Goal: Task Accomplishment & Management: Complete application form

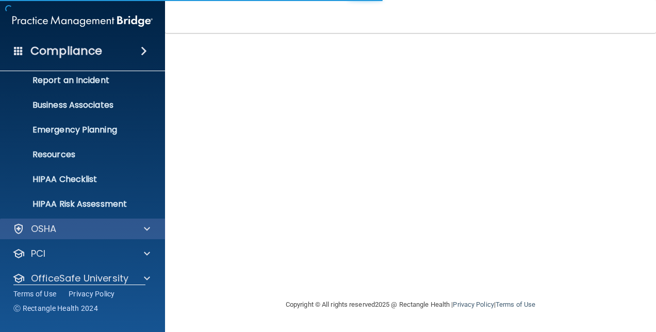
scroll to position [96, 0]
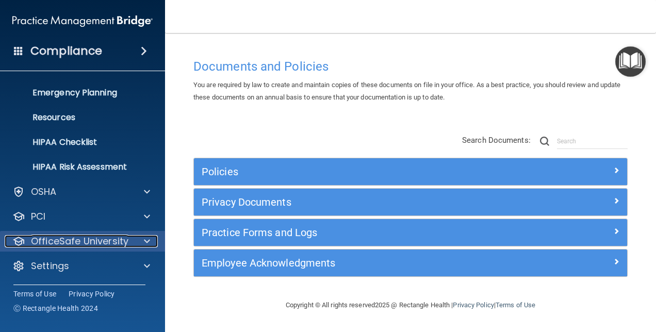
click at [112, 241] on p "OfficeSafe University" at bounding box center [79, 241] width 97 height 12
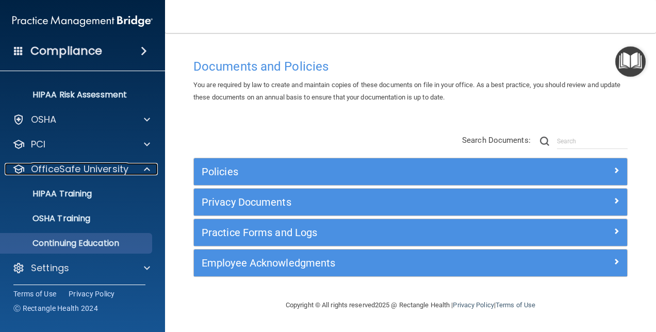
scroll to position [170, 0]
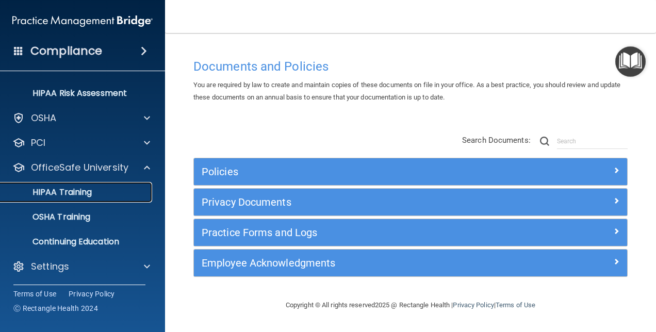
click at [87, 192] on p "HIPAA Training" at bounding box center [49, 192] width 85 height 10
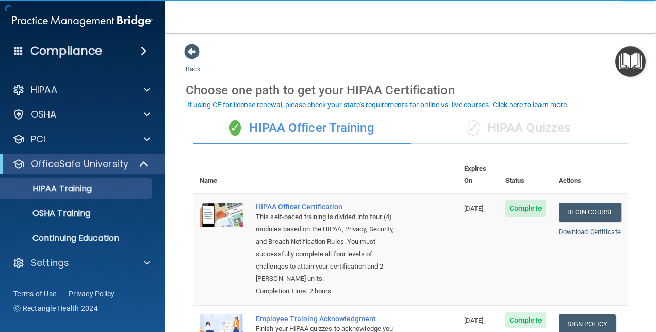
click at [545, 126] on div "✓ HIPAA Quizzes" at bounding box center [519, 128] width 217 height 31
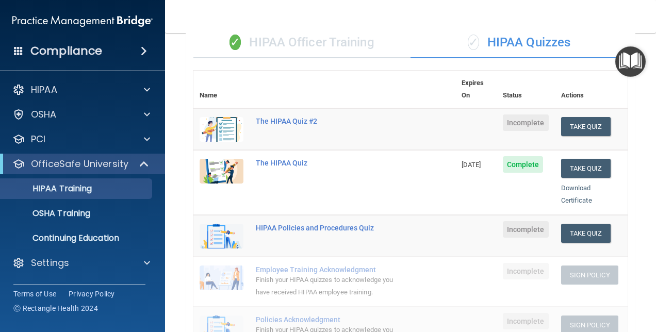
scroll to position [52, 0]
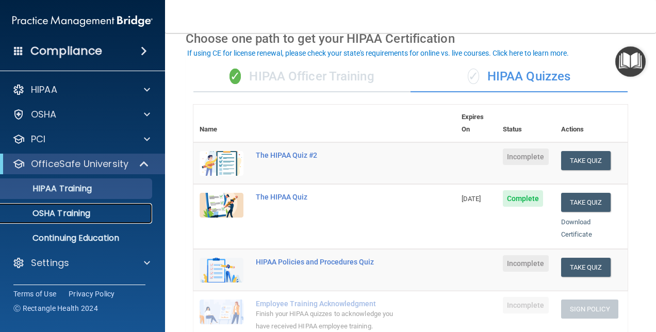
click at [83, 211] on p "OSHA Training" at bounding box center [49, 213] width 84 height 10
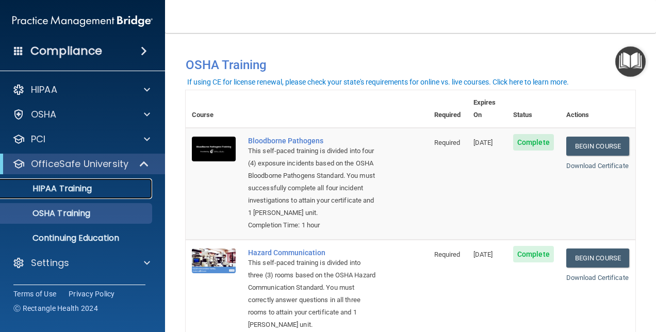
click at [79, 185] on p "HIPAA Training" at bounding box center [49, 189] width 85 height 10
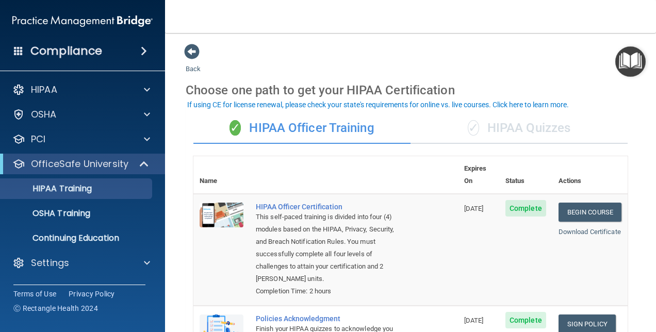
click at [536, 129] on div "✓ HIPAA Quizzes" at bounding box center [519, 128] width 217 height 31
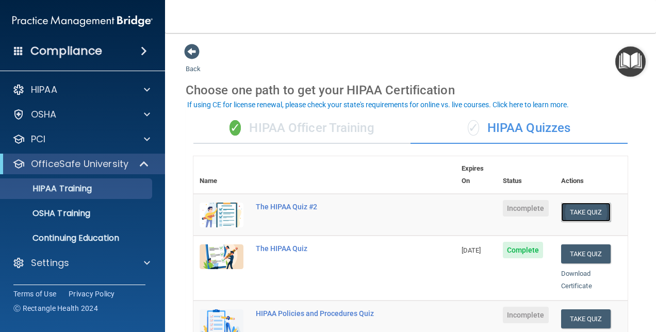
click at [575, 203] on button "Take Quiz" at bounding box center [586, 212] width 50 height 19
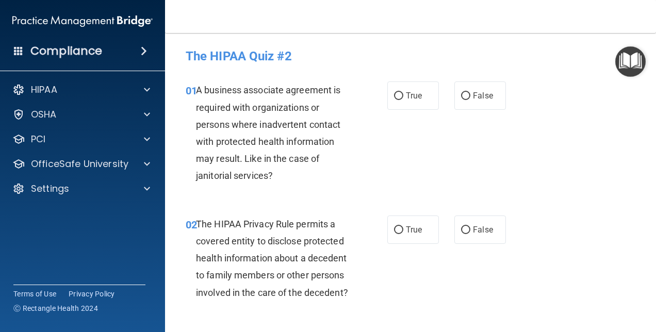
click at [566, 100] on div "01 A business associate agreement is required with organizations or persons whe…" at bounding box center [410, 136] width 465 height 134
click at [397, 97] on input "True" at bounding box center [398, 96] width 9 height 8
radio input "true"
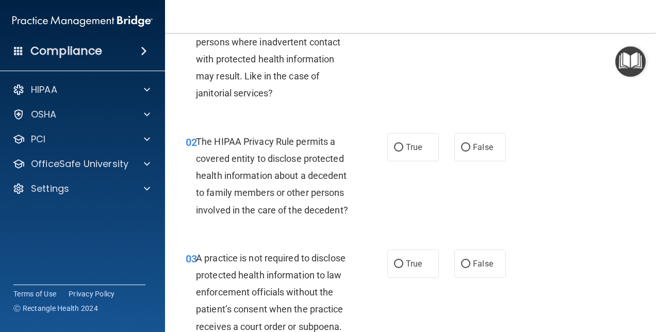
scroll to position [103, 0]
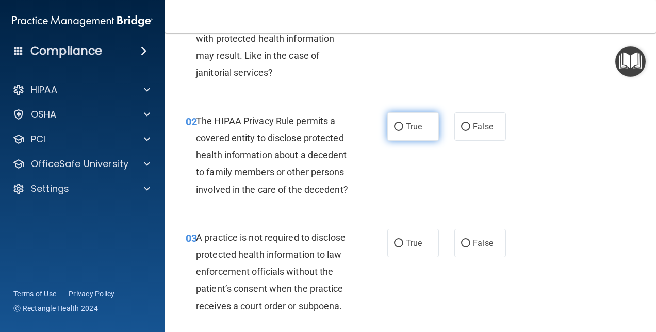
click at [395, 127] on input "True" at bounding box center [398, 127] width 9 height 8
radio input "true"
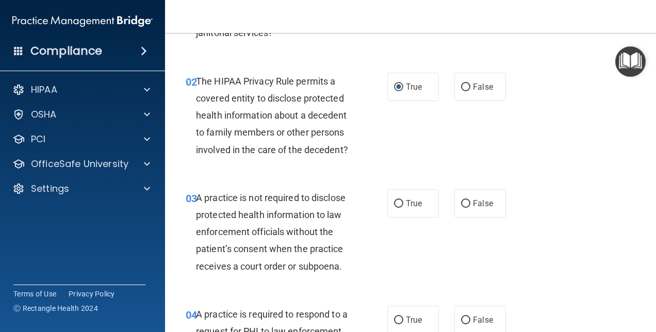
scroll to position [206, 0]
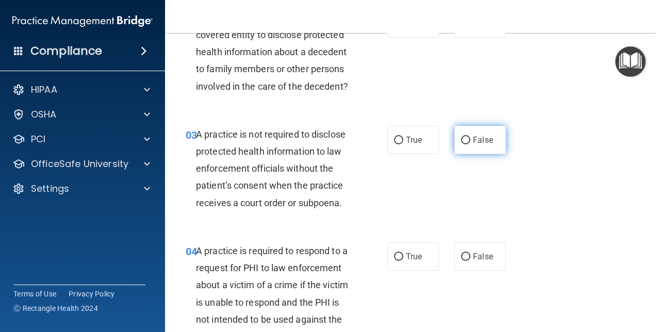
click at [461, 144] on input "False" at bounding box center [465, 141] width 9 height 8
radio input "true"
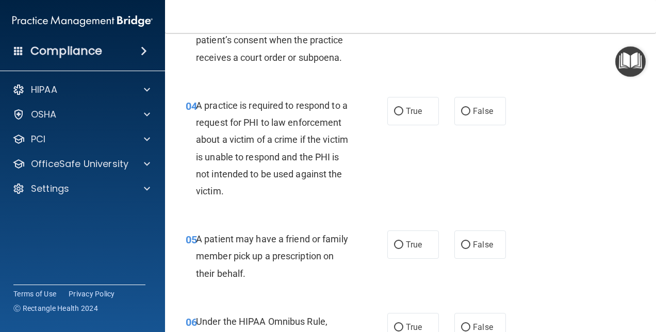
scroll to position [361, 0]
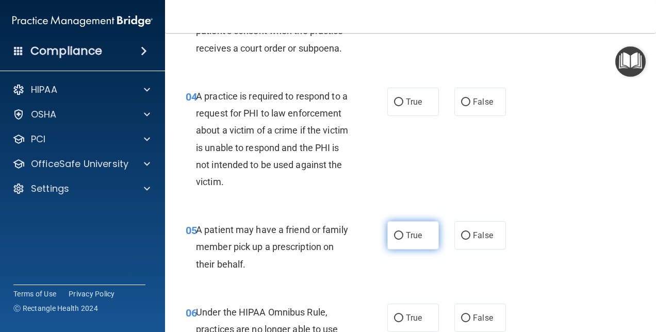
click at [399, 240] on input "True" at bounding box center [398, 236] width 9 height 8
radio input "true"
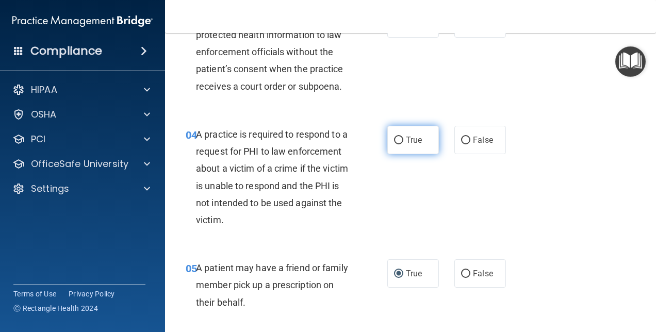
scroll to position [309, 0]
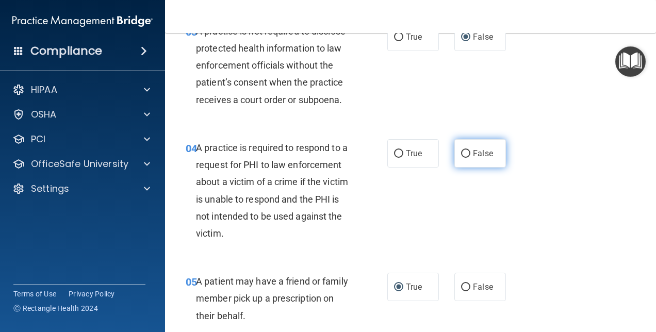
click at [461, 158] on input "False" at bounding box center [465, 154] width 9 height 8
radio input "true"
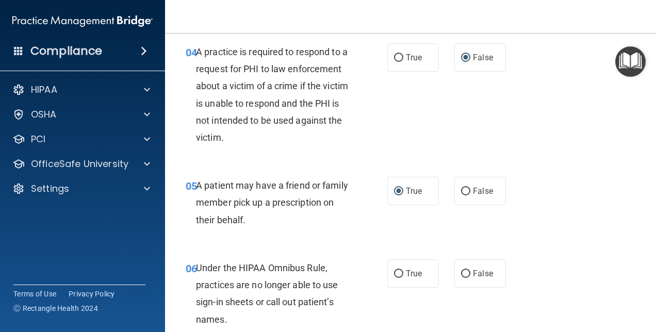
scroll to position [516, 0]
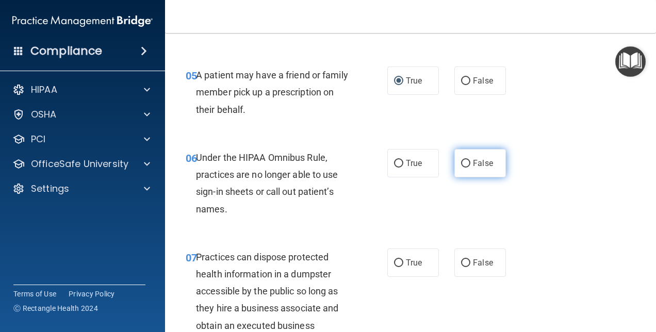
click at [462, 168] on input "False" at bounding box center [465, 164] width 9 height 8
radio input "true"
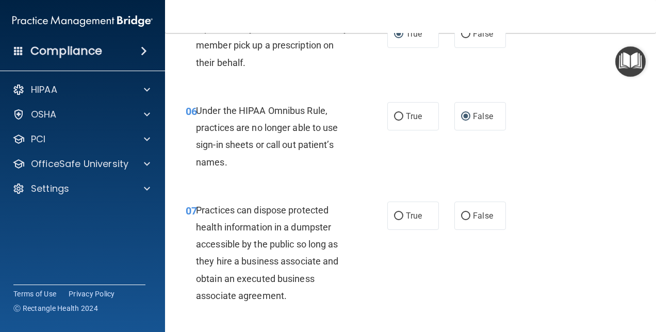
scroll to position [619, 0]
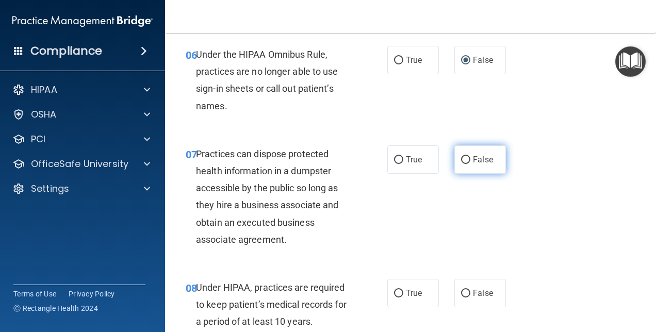
click at [455, 174] on label "False" at bounding box center [480, 159] width 52 height 28
click at [461, 164] on input "False" at bounding box center [465, 160] width 9 height 8
radio input "true"
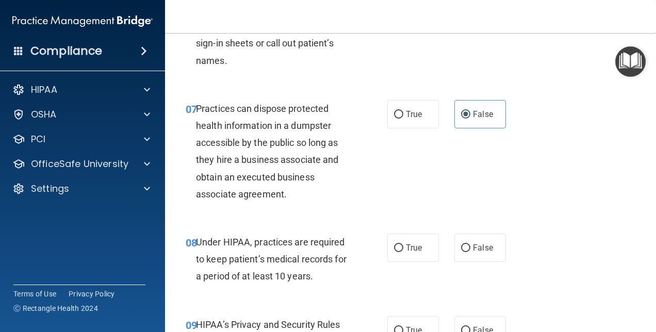
scroll to position [722, 0]
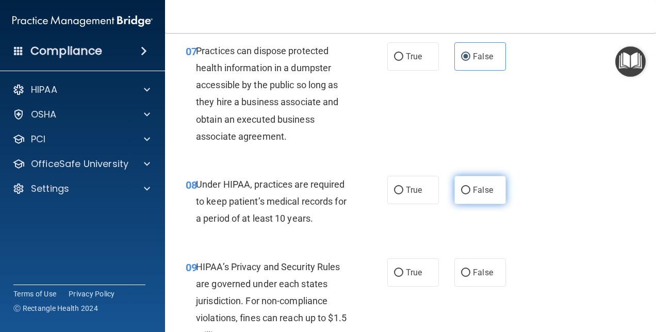
click at [461, 194] on input "False" at bounding box center [465, 191] width 9 height 8
radio input "true"
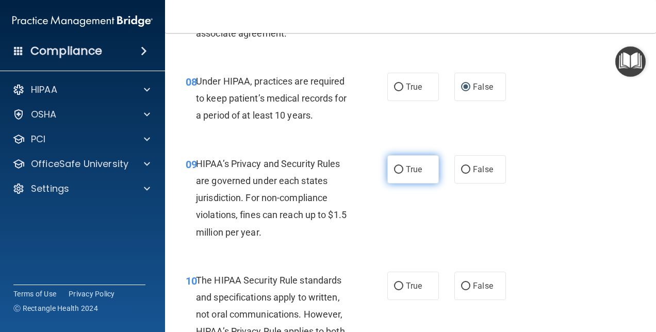
drag, startPoint x: 399, startPoint y: 185, endPoint x: 413, endPoint y: 188, distance: 14.4
click at [402, 184] on label "True" at bounding box center [413, 169] width 52 height 28
click at [402, 174] on input "True" at bounding box center [398, 170] width 9 height 8
radio input "true"
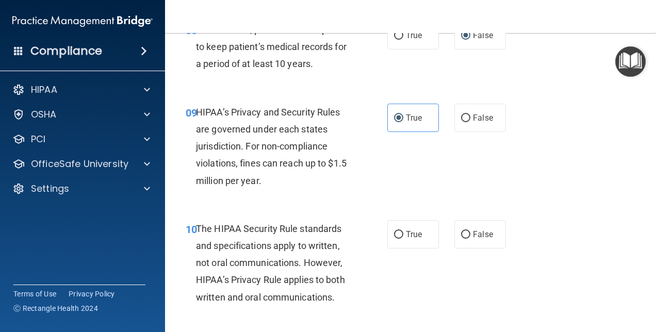
scroll to position [980, 0]
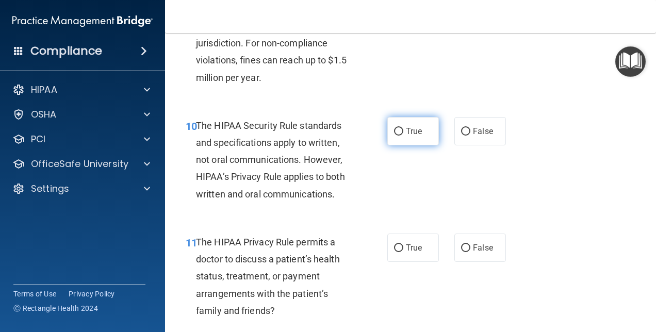
click at [394, 136] on input "True" at bounding box center [398, 132] width 9 height 8
radio input "true"
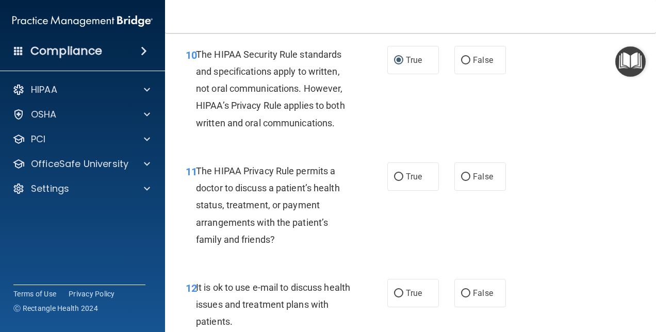
scroll to position [1135, 0]
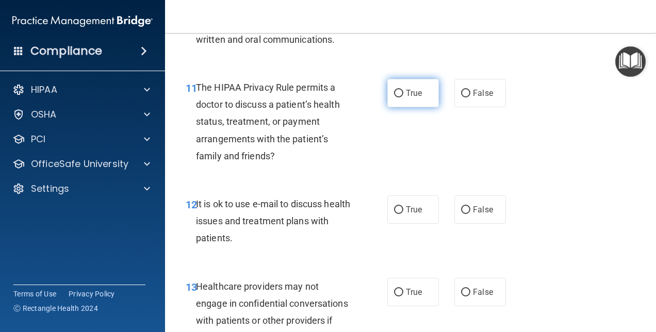
drag, startPoint x: 394, startPoint y: 108, endPoint x: 399, endPoint y: 112, distance: 6.9
click at [398, 97] on input "True" at bounding box center [398, 94] width 9 height 8
radio input "true"
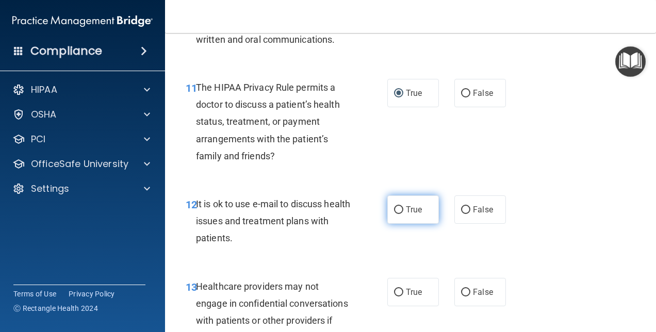
drag, startPoint x: 398, startPoint y: 223, endPoint x: 432, endPoint y: 228, distance: 34.9
click at [403, 224] on label "True" at bounding box center [413, 209] width 52 height 28
click at [403, 214] on input "True" at bounding box center [398, 210] width 9 height 8
radio input "true"
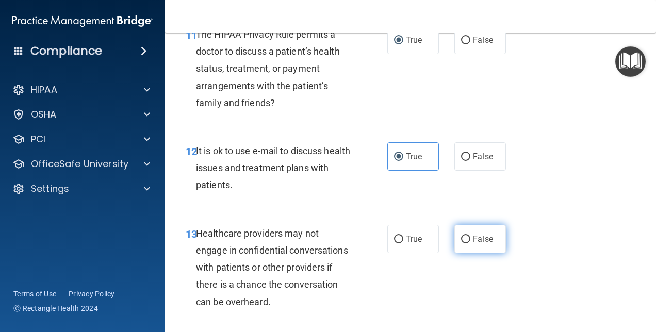
scroll to position [1238, 0]
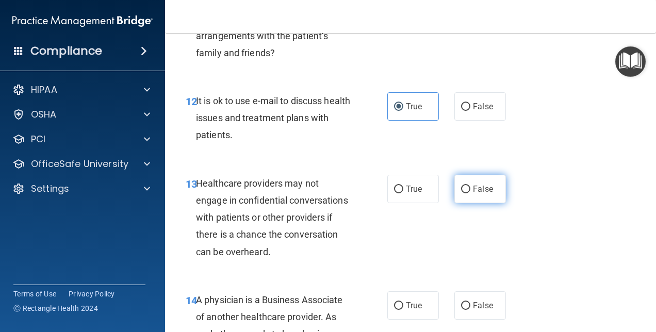
drag, startPoint x: 462, startPoint y: 202, endPoint x: 476, endPoint y: 206, distance: 15.0
click at [469, 203] on label "False" at bounding box center [480, 189] width 52 height 28
click at [469, 193] on input "False" at bounding box center [465, 190] width 9 height 8
radio input "true"
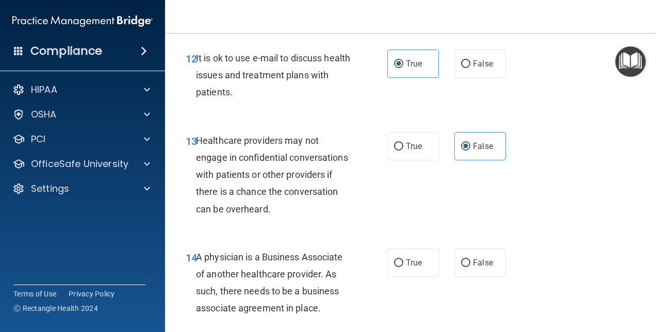
scroll to position [1393, 0]
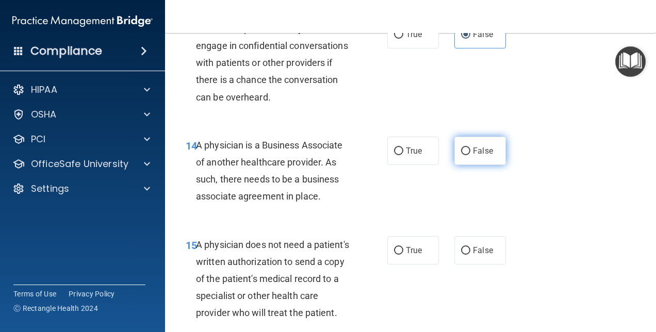
click at [461, 155] on input "False" at bounding box center [465, 152] width 9 height 8
radio input "true"
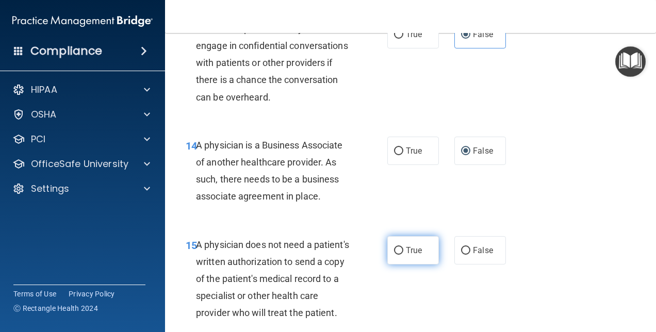
click at [396, 255] on input "True" at bounding box center [398, 251] width 9 height 8
radio input "true"
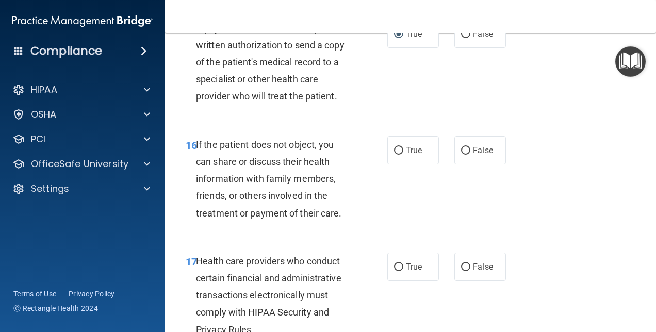
scroll to position [1547, 0]
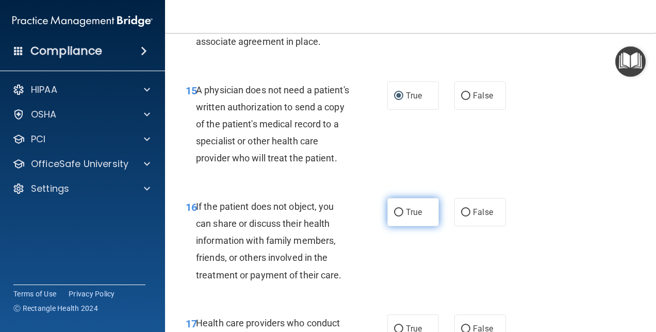
click at [398, 217] on input "True" at bounding box center [398, 213] width 9 height 8
radio input "true"
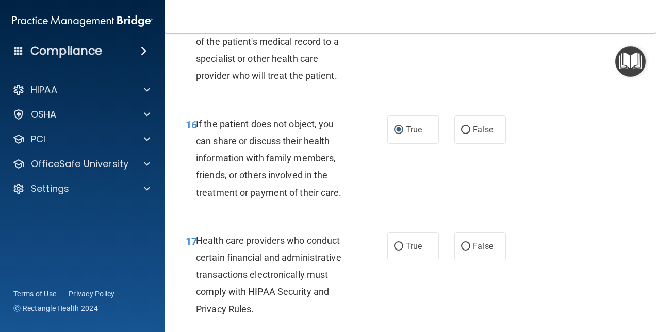
scroll to position [1702, 0]
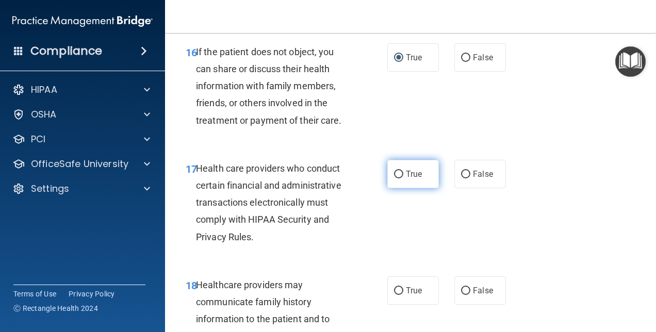
click at [400, 188] on label "True" at bounding box center [413, 174] width 52 height 28
click at [400, 178] on input "True" at bounding box center [398, 175] width 9 height 8
radio input "true"
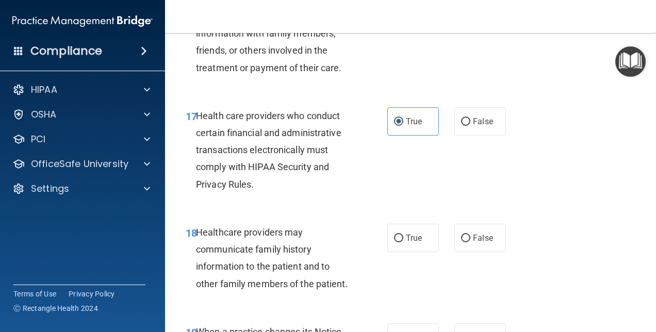
scroll to position [1857, 0]
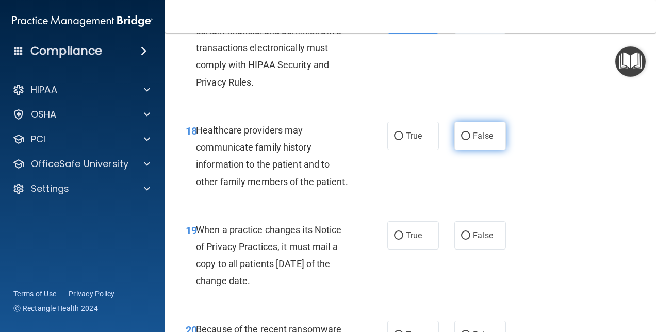
click at [463, 140] on input "False" at bounding box center [465, 137] width 9 height 8
radio input "true"
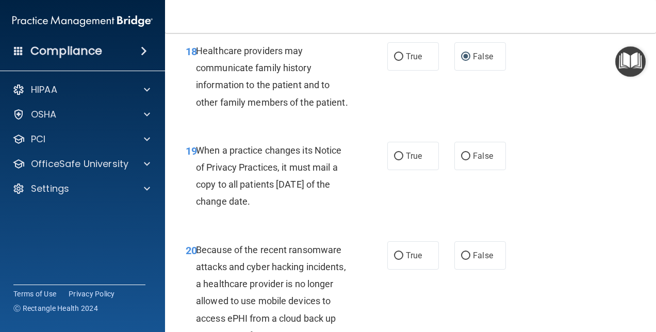
scroll to position [1960, 0]
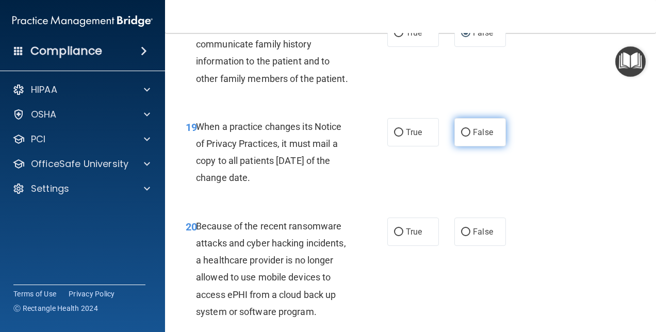
click at [461, 137] on input "False" at bounding box center [465, 133] width 9 height 8
radio input "true"
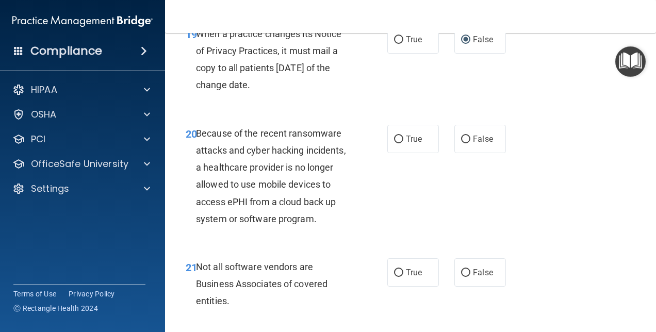
scroll to position [2063, 0]
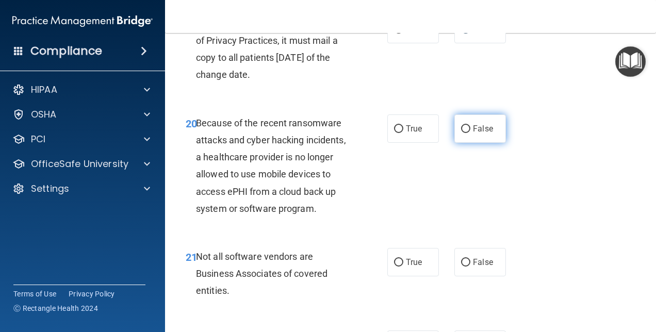
click at [473, 134] on span "False" at bounding box center [483, 129] width 20 height 10
click at [470, 133] on input "False" at bounding box center [465, 129] width 9 height 8
radio input "true"
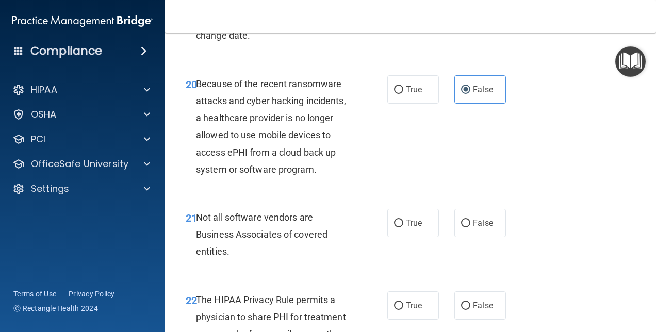
scroll to position [2166, 0]
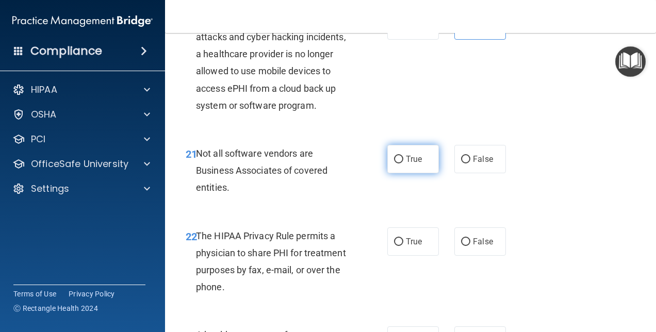
drag, startPoint x: 419, startPoint y: 211, endPoint x: 429, endPoint y: 217, distance: 11.3
click at [425, 173] on label "True" at bounding box center [413, 159] width 52 height 28
click at [403, 164] on input "True" at bounding box center [398, 160] width 9 height 8
radio input "true"
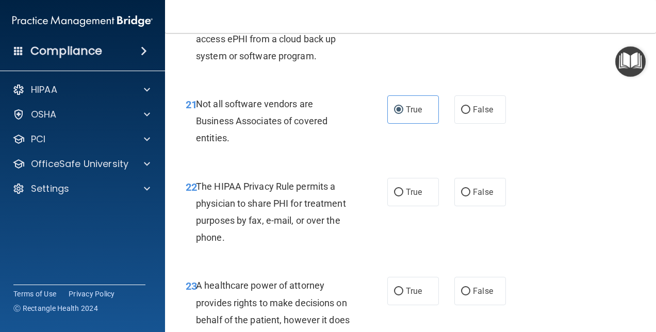
scroll to position [2270, 0]
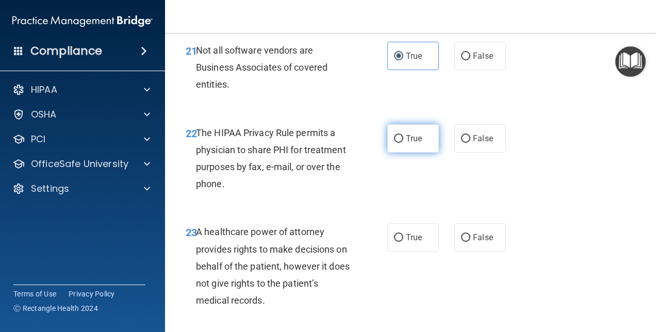
drag, startPoint x: 418, startPoint y: 189, endPoint x: 416, endPoint y: 196, distance: 7.0
click at [419, 153] on label "True" at bounding box center [413, 138] width 52 height 28
click at [403, 143] on input "True" at bounding box center [398, 139] width 9 height 8
radio input "true"
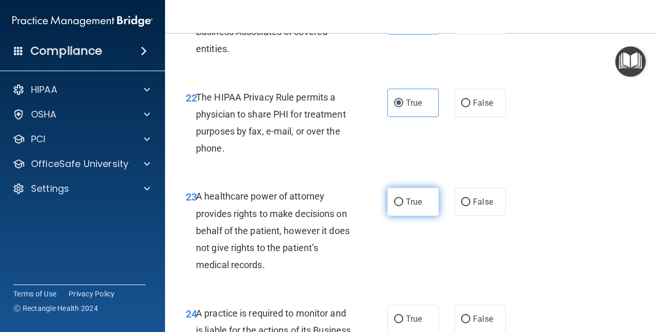
scroll to position [2321, 0]
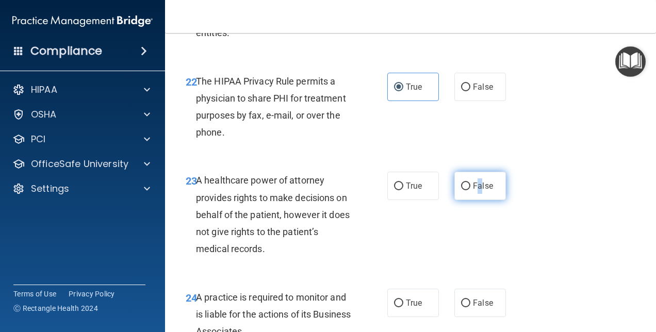
click at [476, 191] on span "False" at bounding box center [483, 186] width 20 height 10
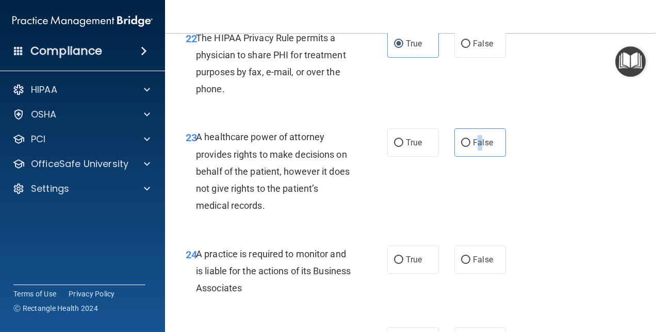
scroll to position [2424, 0]
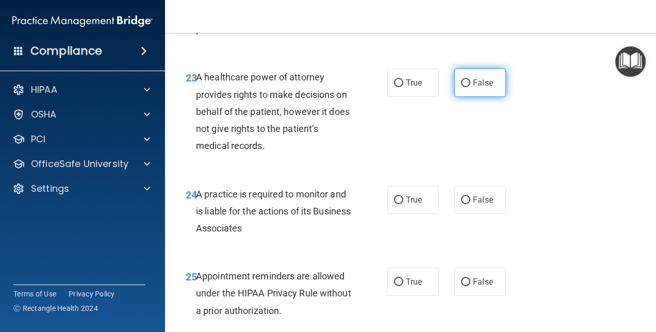
click at [459, 97] on label "False" at bounding box center [480, 83] width 52 height 28
click at [461, 87] on input "False" at bounding box center [465, 83] width 9 height 8
radio input "true"
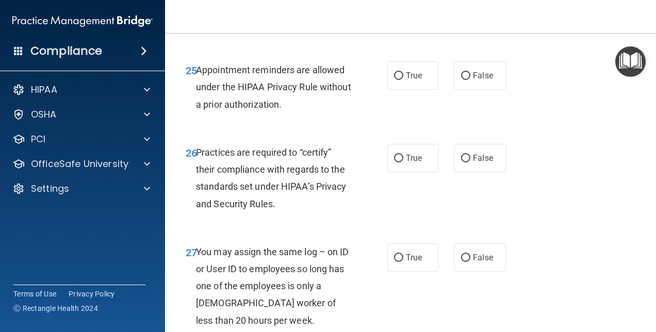
scroll to position [2682, 0]
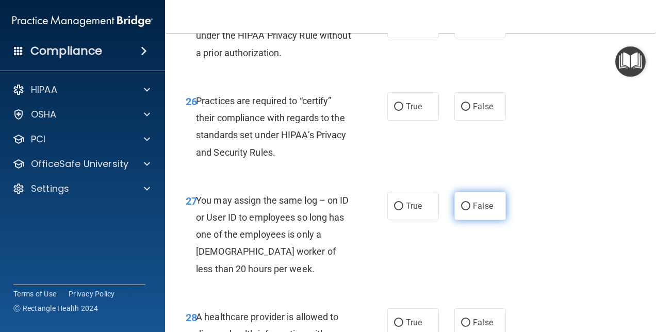
drag, startPoint x: 460, startPoint y: 259, endPoint x: 468, endPoint y: 259, distance: 8.3
click at [463, 220] on label "False" at bounding box center [480, 206] width 52 height 28
click at [464, 210] on input "False" at bounding box center [465, 207] width 9 height 8
radio input "true"
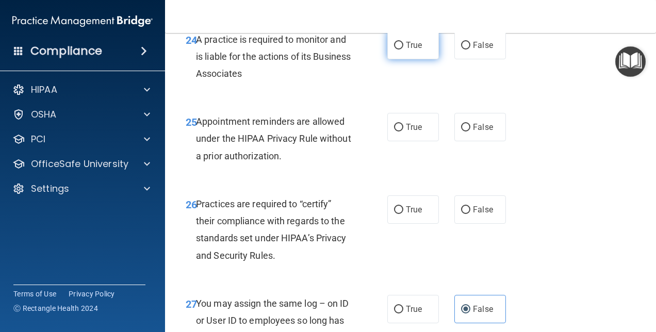
click at [397, 50] on input "True" at bounding box center [398, 46] width 9 height 8
radio input "true"
click at [399, 132] on input "True" at bounding box center [398, 128] width 9 height 8
radio input "true"
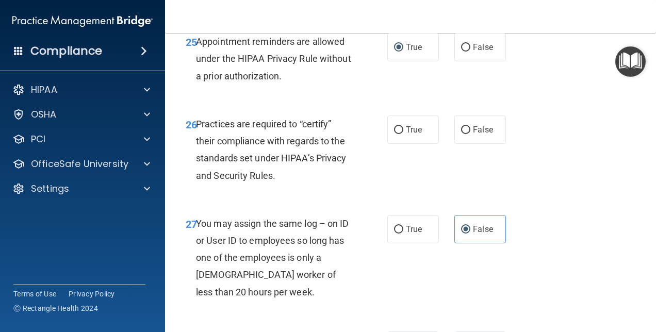
scroll to position [2682, 0]
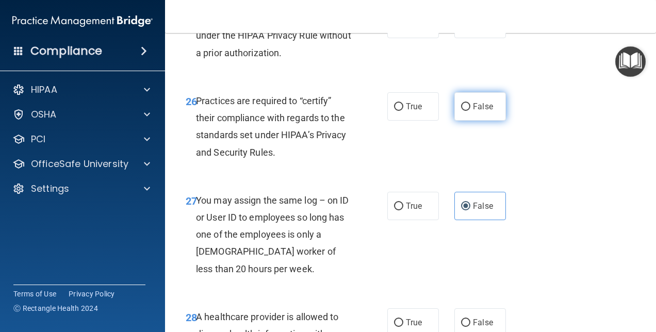
click at [461, 111] on input "False" at bounding box center [465, 107] width 9 height 8
radio input "true"
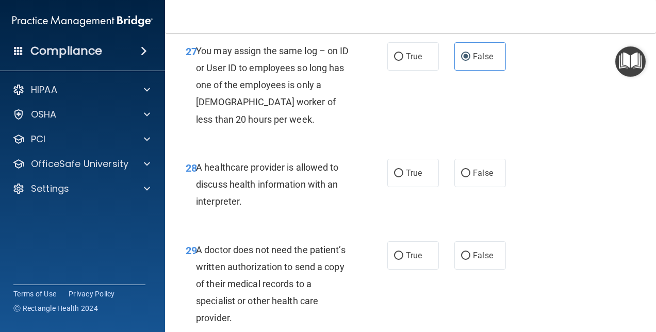
scroll to position [2889, 0]
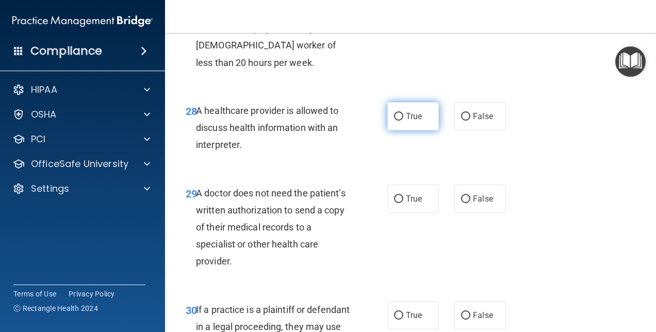
click at [395, 121] on input "True" at bounding box center [398, 117] width 9 height 8
radio input "true"
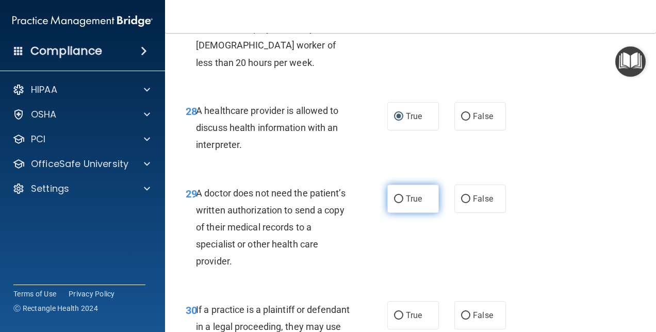
click at [394, 203] on input "True" at bounding box center [398, 199] width 9 height 8
radio input "true"
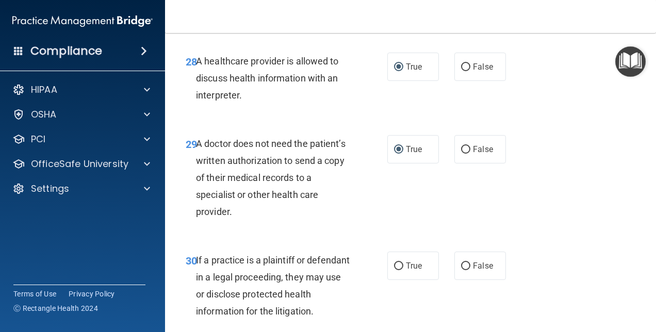
scroll to position [3043, 0]
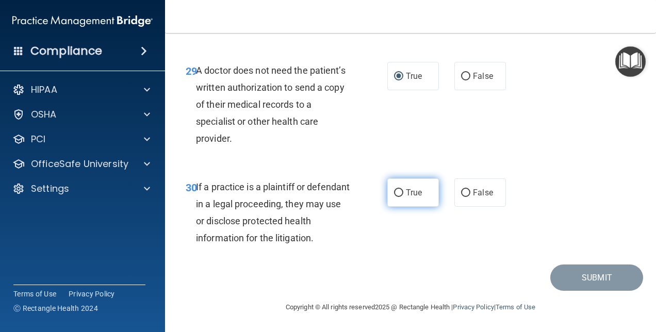
click at [394, 197] on input "True" at bounding box center [398, 193] width 9 height 8
radio input "true"
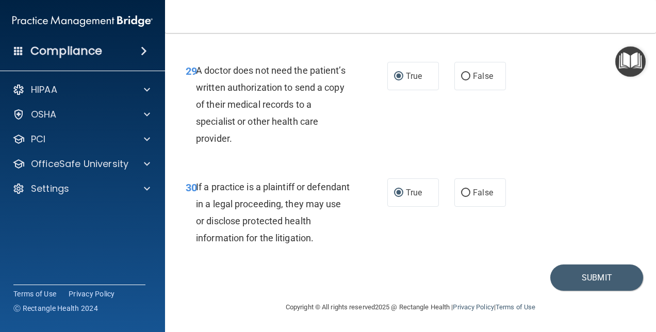
scroll to position [3062, 0]
click at [583, 276] on button "Submit" at bounding box center [596, 278] width 93 height 26
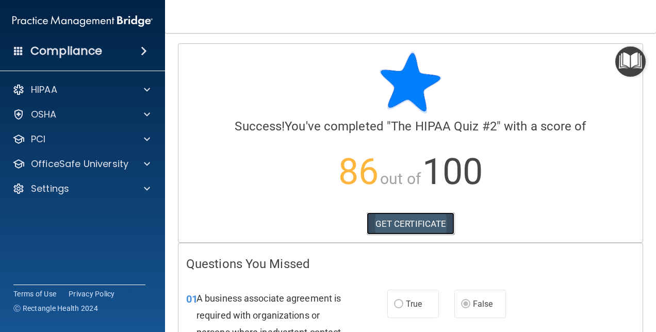
click at [395, 221] on link "GET CERTIFICATE" at bounding box center [411, 224] width 88 height 23
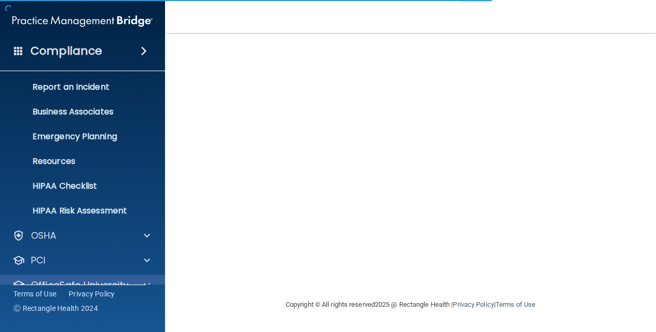
scroll to position [96, 0]
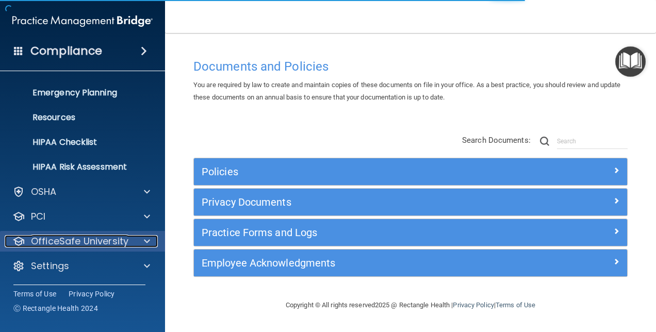
click at [87, 240] on p "OfficeSafe University" at bounding box center [79, 241] width 97 height 12
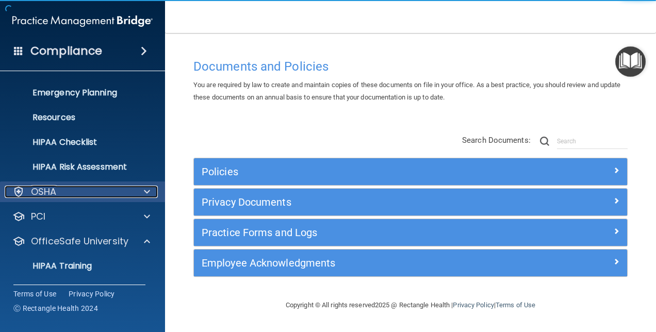
click at [71, 189] on div "OSHA" at bounding box center [69, 192] width 128 height 12
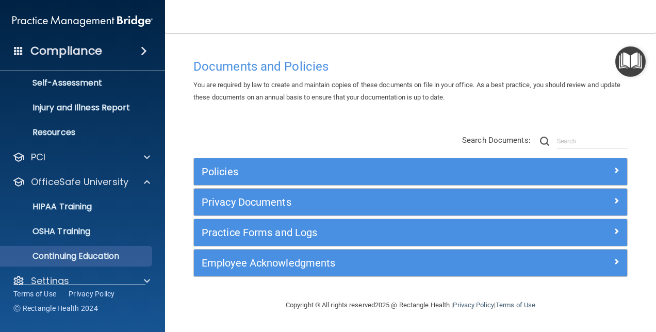
scroll to position [293, 0]
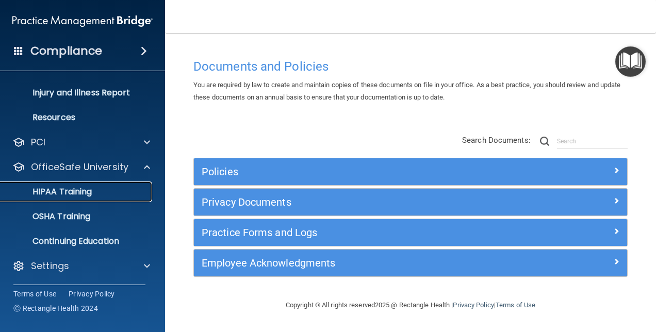
click at [75, 189] on p "HIPAA Training" at bounding box center [49, 192] width 85 height 10
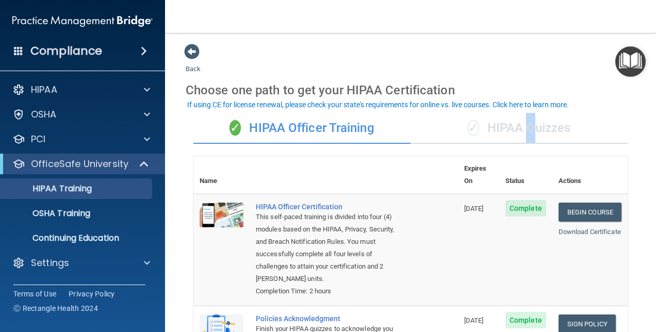
click at [523, 129] on div "✓ HIPAA Quizzes" at bounding box center [519, 128] width 217 height 31
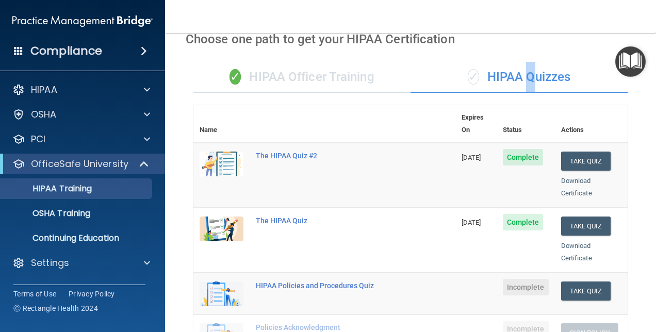
scroll to position [155, 0]
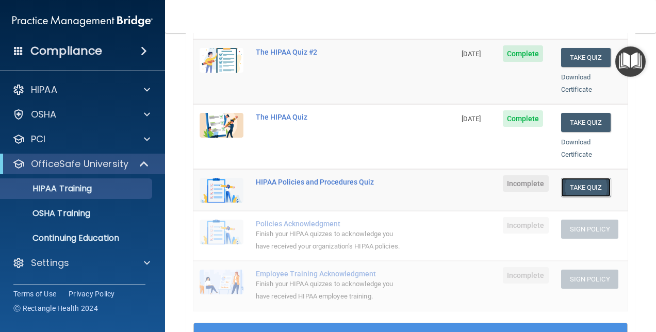
click at [589, 178] on button "Take Quiz" at bounding box center [586, 187] width 50 height 19
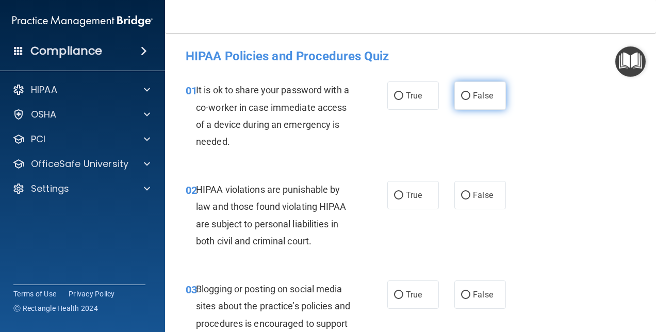
click at [461, 96] on input "False" at bounding box center [465, 96] width 9 height 8
radio input "true"
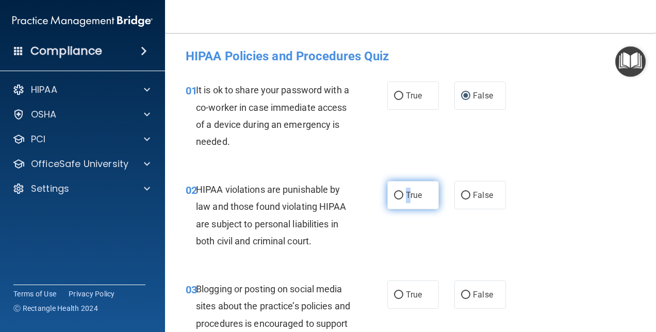
click at [406, 199] on span "True" at bounding box center [414, 195] width 16 height 10
drag, startPoint x: 405, startPoint y: 199, endPoint x: 396, endPoint y: 194, distance: 10.2
click at [395, 194] on input "True" at bounding box center [398, 196] width 9 height 8
radio input "true"
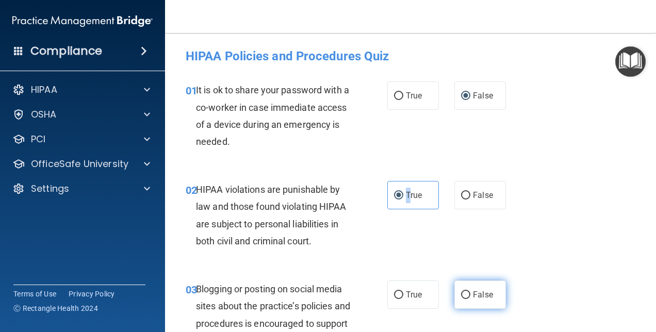
drag, startPoint x: 460, startPoint y: 291, endPoint x: 467, endPoint y: 286, distance: 8.9
click at [462, 291] on input "False" at bounding box center [465, 295] width 9 height 8
radio input "true"
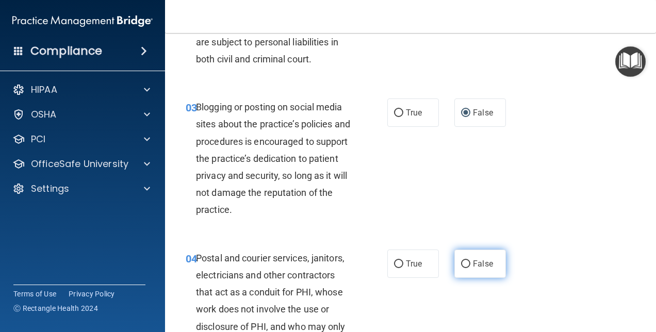
scroll to position [206, 0]
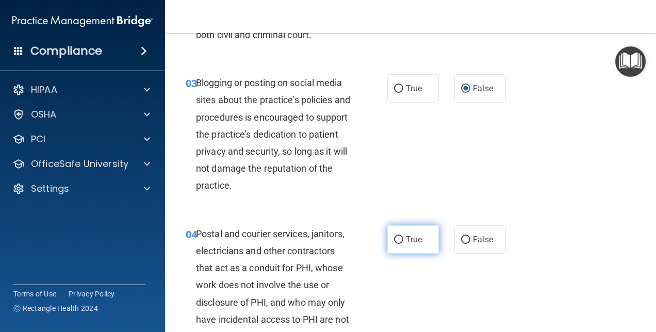
click at [396, 238] on input "True" at bounding box center [398, 240] width 9 height 8
radio input "true"
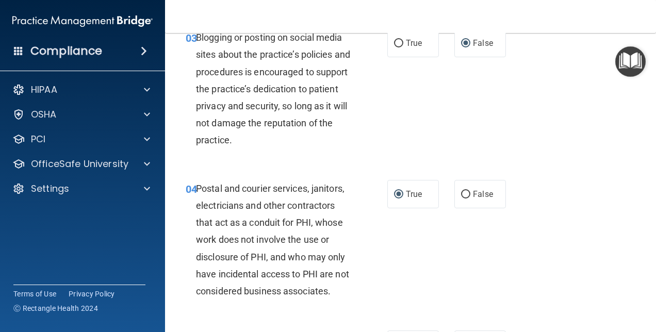
scroll to position [361, 0]
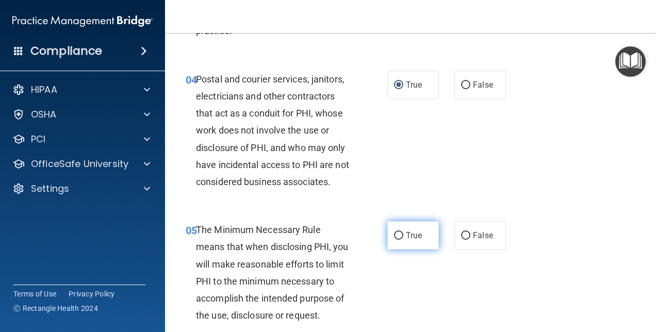
drag, startPoint x: 393, startPoint y: 257, endPoint x: 399, endPoint y: 256, distance: 6.3
click at [398, 250] on label "True" at bounding box center [413, 235] width 52 height 28
click at [400, 250] on label "True" at bounding box center [413, 235] width 52 height 28
click at [400, 240] on input "True" at bounding box center [398, 236] width 9 height 8
radio input "true"
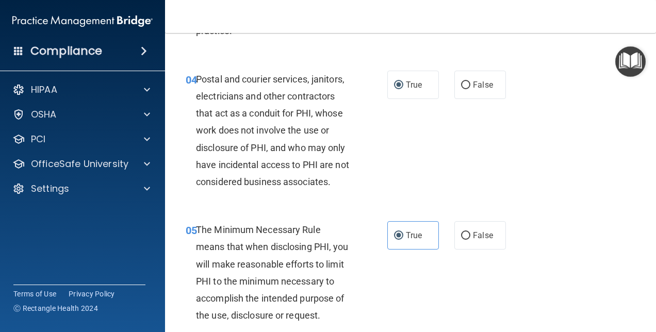
scroll to position [567, 0]
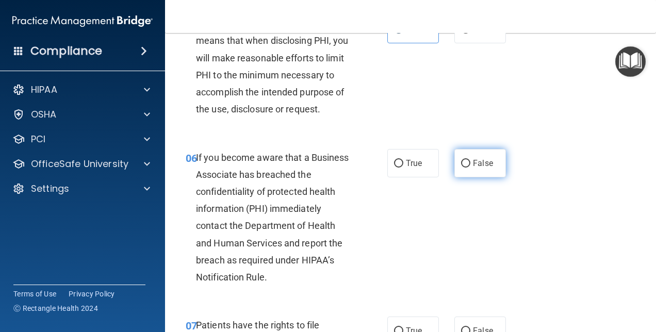
click at [463, 174] on label "False" at bounding box center [480, 163] width 52 height 28
click at [463, 168] on input "False" at bounding box center [465, 164] width 9 height 8
radio input "true"
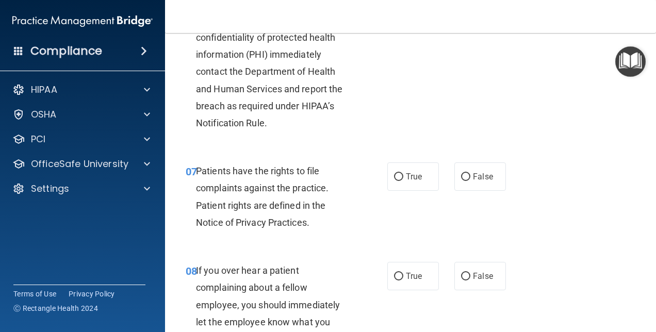
scroll to position [722, 0]
click at [394, 181] on input "True" at bounding box center [398, 177] width 9 height 8
radio input "true"
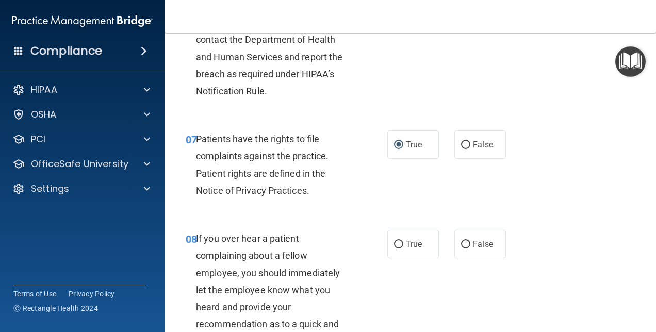
scroll to position [825, 0]
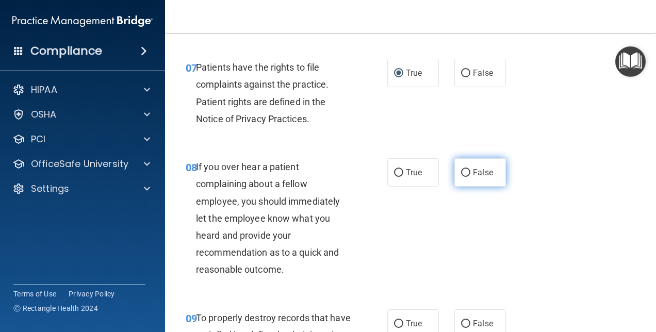
click at [462, 177] on input "False" at bounding box center [465, 173] width 9 height 8
radio input "true"
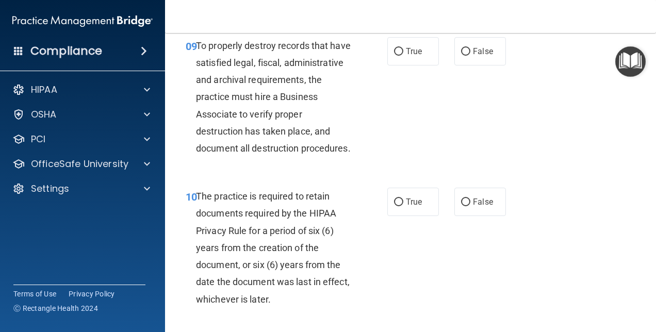
scroll to position [1135, 0]
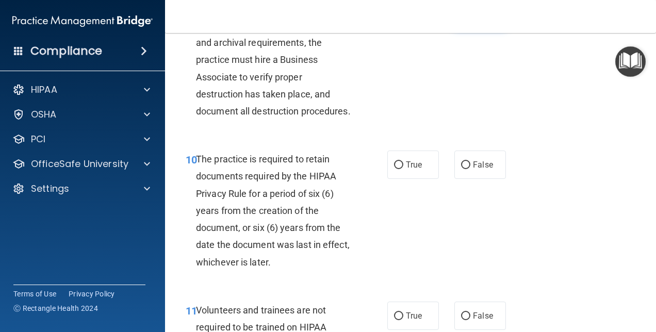
click at [462, 19] on input "False" at bounding box center [465, 15] width 9 height 8
radio input "true"
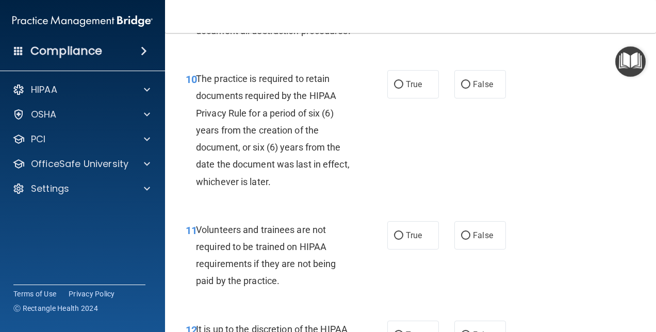
scroll to position [1238, 0]
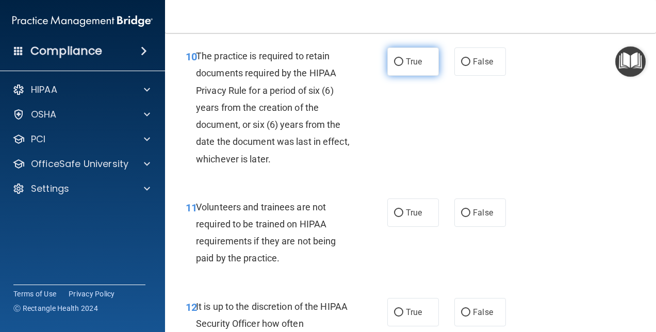
click at [389, 76] on label "True" at bounding box center [413, 61] width 52 height 28
click at [394, 66] on input "True" at bounding box center [398, 62] width 9 height 8
radio input "true"
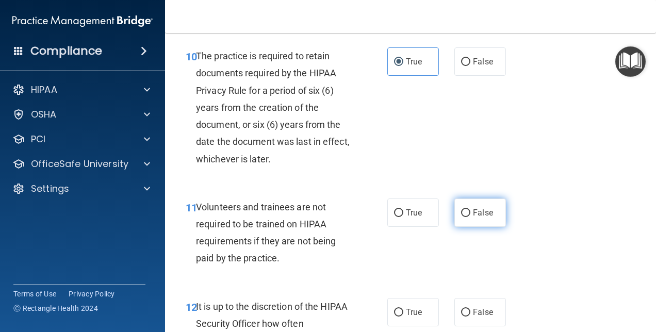
drag, startPoint x: 462, startPoint y: 263, endPoint x: 479, endPoint y: 254, distance: 18.7
click at [466, 227] on label "False" at bounding box center [480, 213] width 52 height 28
click at [466, 217] on input "False" at bounding box center [465, 213] width 9 height 8
radio input "true"
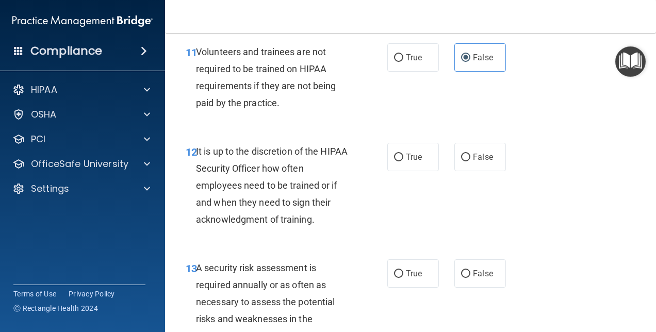
scroll to position [1444, 0]
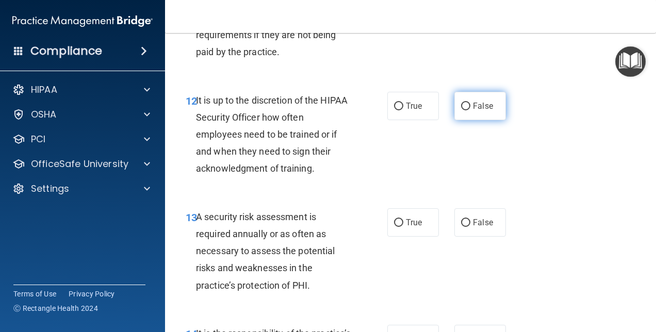
click at [463, 110] on input "False" at bounding box center [465, 107] width 9 height 8
radio input "true"
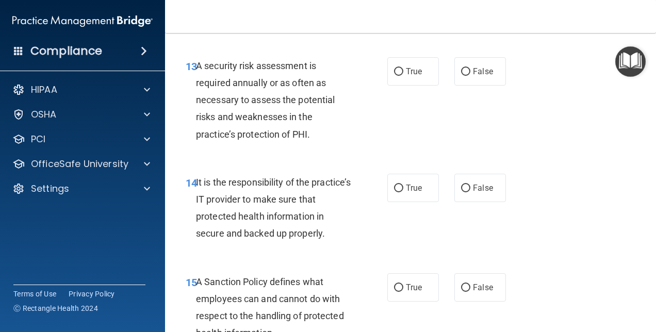
scroll to position [1599, 0]
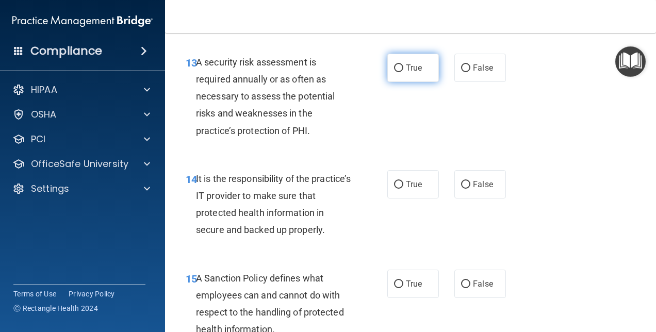
click at [394, 72] on input "True" at bounding box center [398, 68] width 9 height 8
radio input "true"
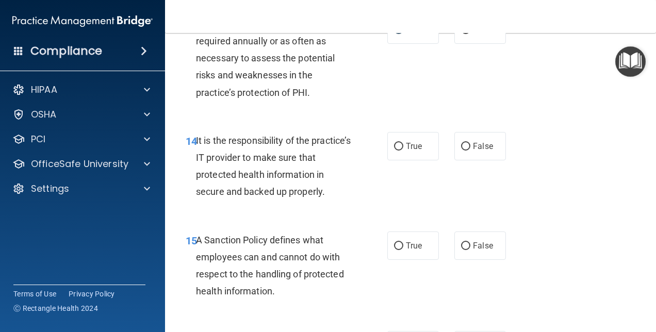
scroll to position [1702, 0]
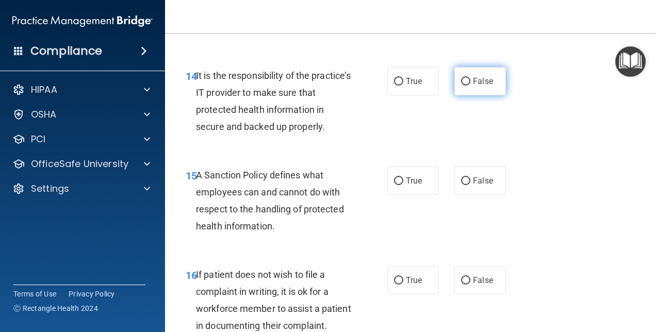
click at [462, 86] on input "False" at bounding box center [465, 82] width 9 height 8
radio input "true"
click at [399, 95] on label "True" at bounding box center [413, 81] width 52 height 28
click at [399, 86] on input "True" at bounding box center [398, 82] width 9 height 8
radio input "true"
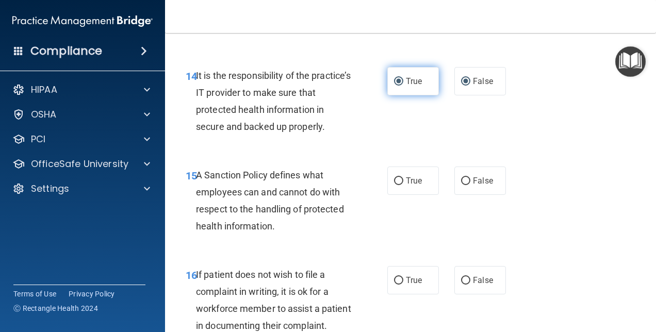
radio input "false"
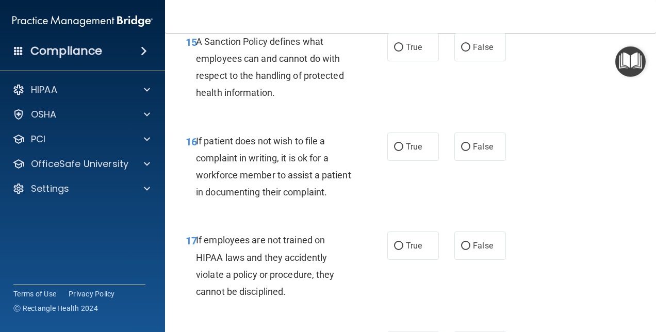
scroll to position [1857, 0]
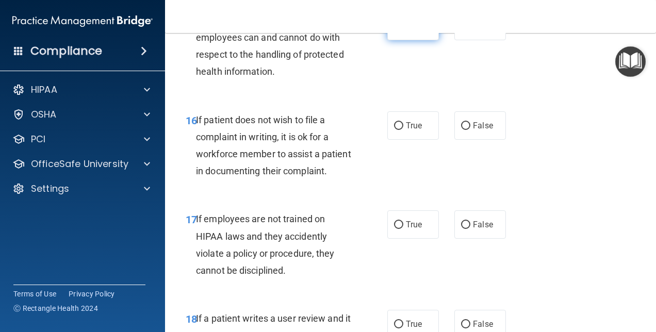
click at [396, 30] on input "True" at bounding box center [398, 27] width 9 height 8
radio input "true"
click at [401, 140] on label "True" at bounding box center [413, 125] width 52 height 28
click at [401, 130] on input "True" at bounding box center [398, 126] width 9 height 8
radio input "true"
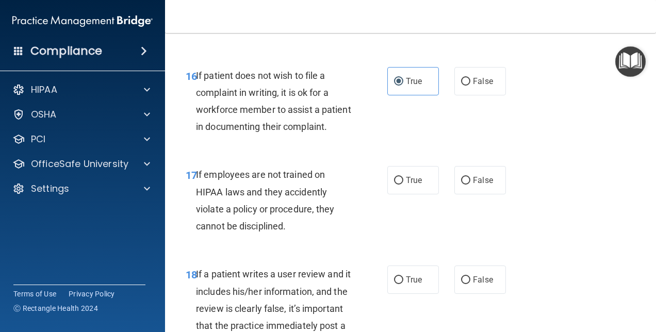
scroll to position [1960, 0]
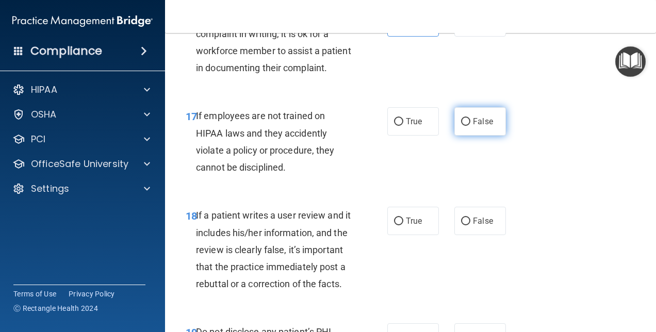
click at [466, 136] on label "False" at bounding box center [480, 121] width 52 height 28
click at [466, 126] on input "False" at bounding box center [465, 122] width 9 height 8
radio input "true"
click at [562, 171] on div "17 If employees are not trained on HIPAA laws and they accidently violate a pol…" at bounding box center [410, 144] width 465 height 100
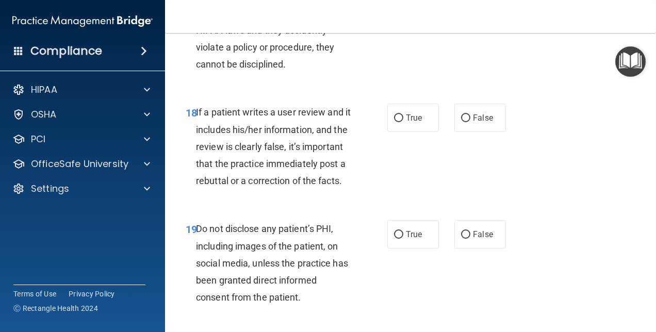
scroll to position [2115, 0]
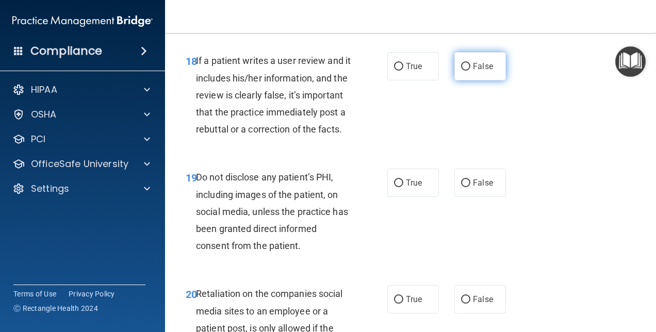
click at [464, 71] on input "False" at bounding box center [465, 67] width 9 height 8
radio input "true"
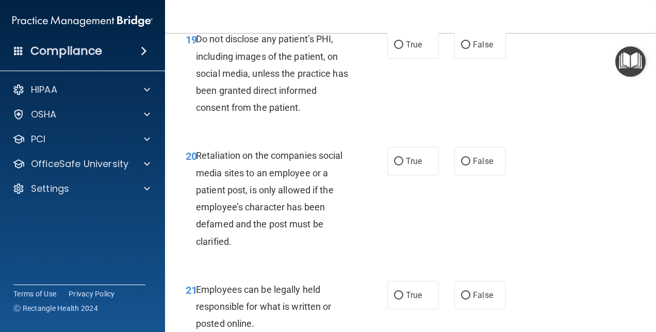
scroll to position [2270, 0]
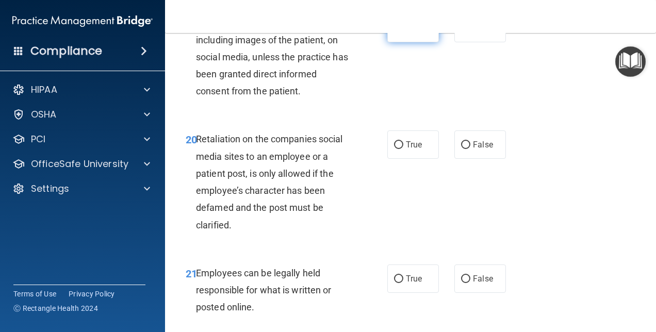
drag, startPoint x: 393, startPoint y: 113, endPoint x: 400, endPoint y: 114, distance: 7.3
click at [394, 32] on input "True" at bounding box center [398, 29] width 9 height 8
radio input "true"
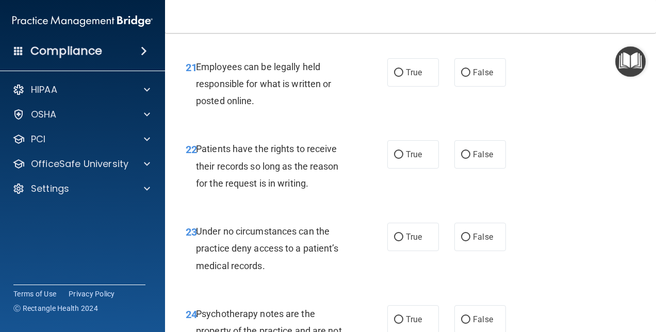
scroll to position [2527, 0]
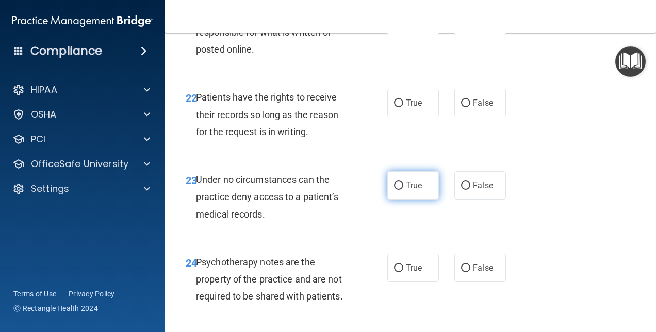
click at [395, 190] on input "True" at bounding box center [398, 186] width 9 height 8
radio input "true"
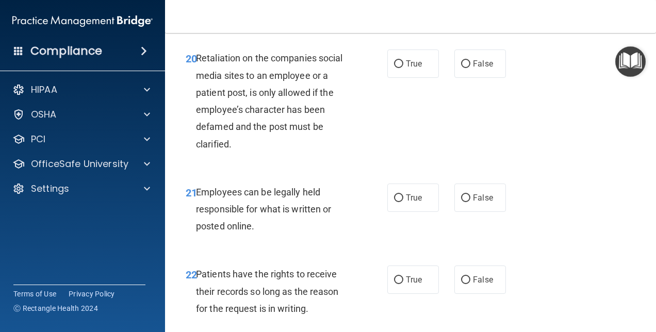
scroll to position [2321, 0]
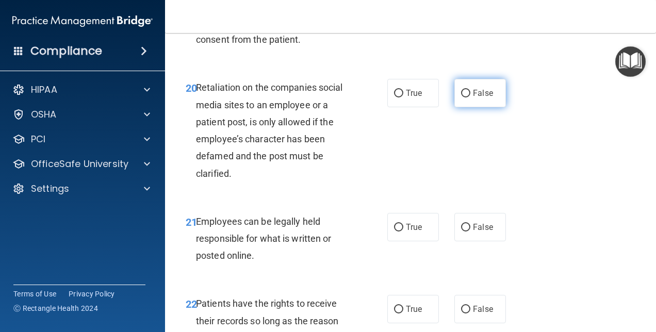
click at [473, 98] on span "False" at bounding box center [483, 93] width 20 height 10
click at [461, 97] on input "False" at bounding box center [465, 94] width 9 height 8
radio input "true"
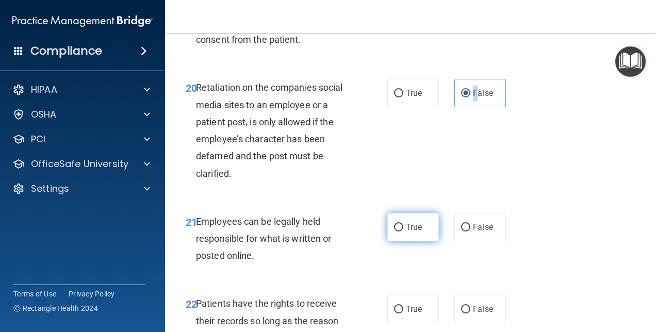
click at [397, 232] on input "True" at bounding box center [398, 228] width 9 height 8
radio input "true"
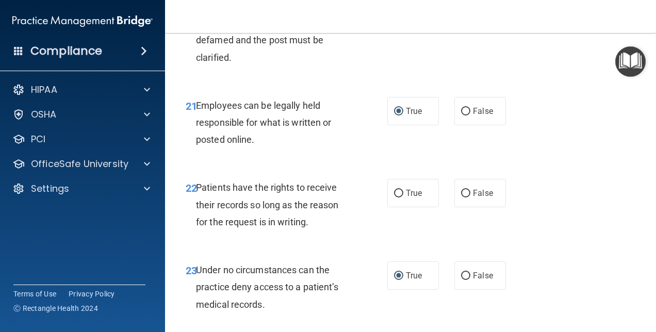
scroll to position [2527, 0]
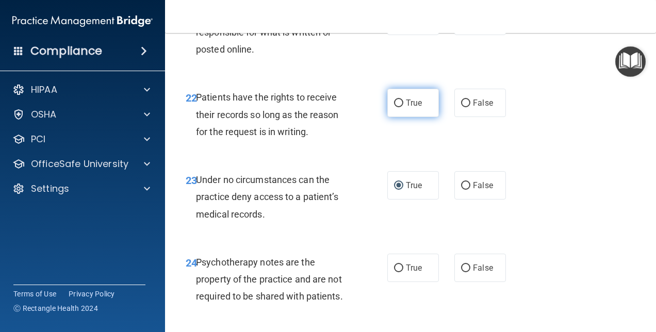
click at [396, 107] on input "True" at bounding box center [398, 104] width 9 height 8
radio input "true"
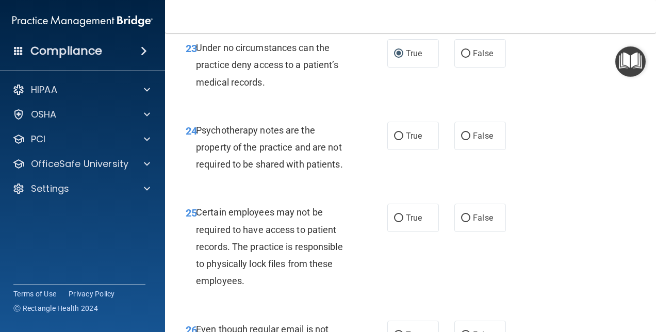
scroll to position [2682, 0]
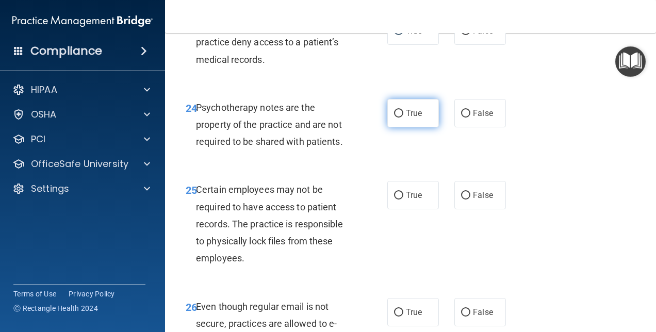
click at [394, 118] on input "True" at bounding box center [398, 114] width 9 height 8
radio input "true"
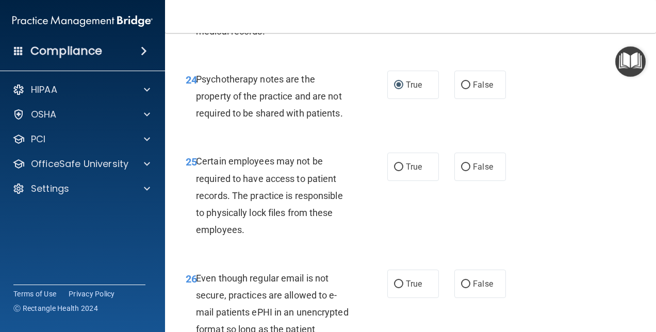
scroll to position [2734, 0]
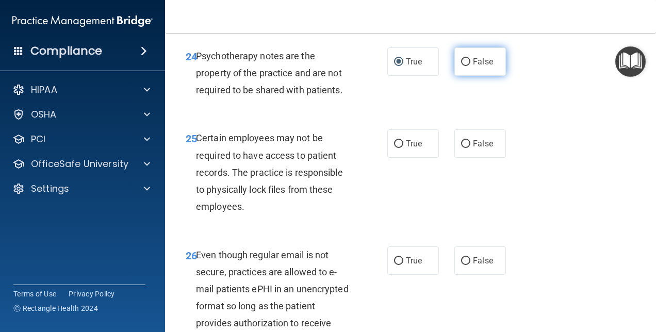
click at [463, 66] on input "False" at bounding box center [465, 62] width 9 height 8
radio input "true"
radio input "false"
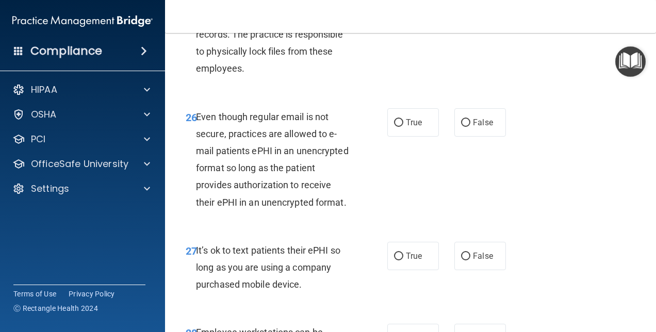
scroll to position [2889, 0]
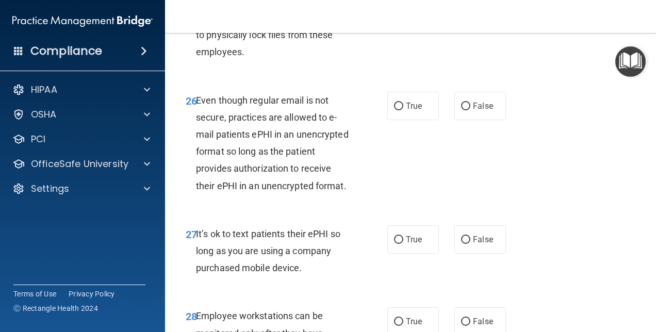
drag, startPoint x: 388, startPoint y: 67, endPoint x: 394, endPoint y: 68, distance: 6.3
radio input "true"
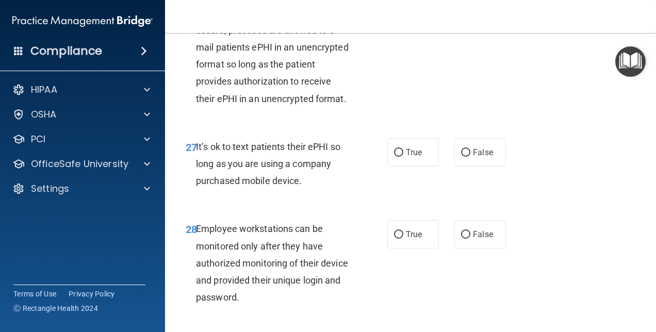
scroll to position [2992, 0]
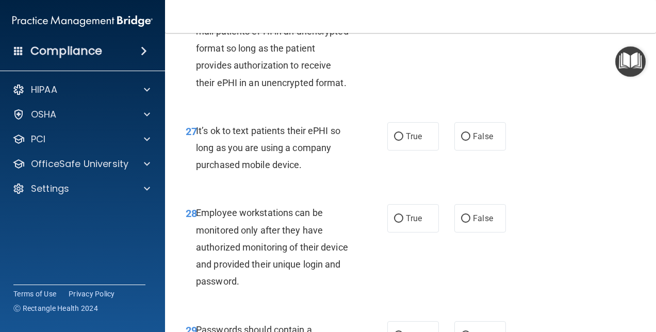
click at [463, 7] on input "False" at bounding box center [465, 3] width 9 height 8
radio input "true"
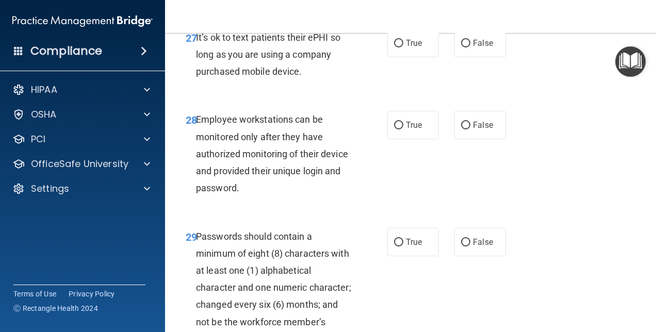
scroll to position [3095, 0]
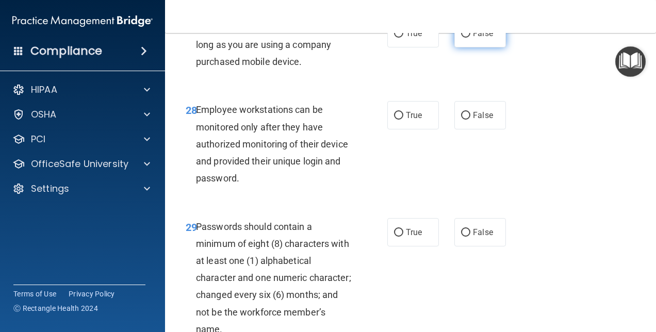
drag, startPoint x: 464, startPoint y: 135, endPoint x: 462, endPoint y: 142, distance: 7.5
click at [462, 47] on label "False" at bounding box center [480, 33] width 52 height 28
click at [462, 38] on input "False" at bounding box center [465, 34] width 9 height 8
radio input "true"
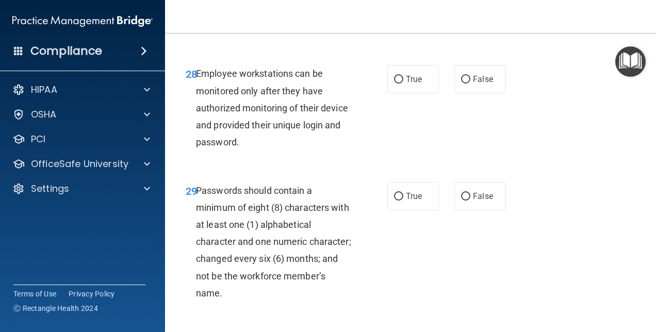
scroll to position [3146, 0]
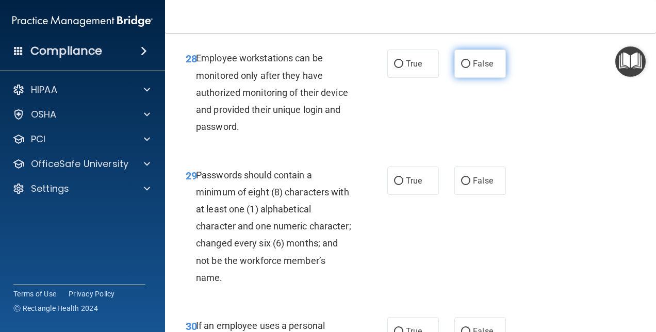
click at [461, 68] on input "False" at bounding box center [465, 64] width 9 height 8
radio input "true"
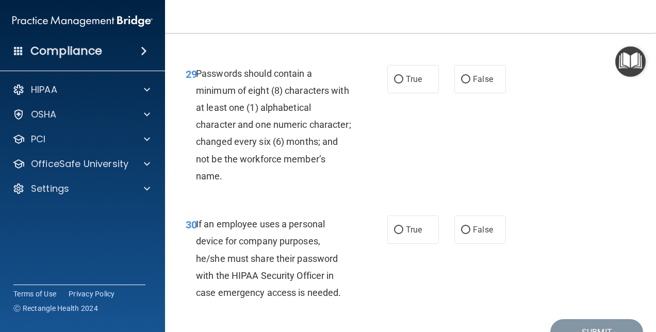
scroll to position [3250, 0]
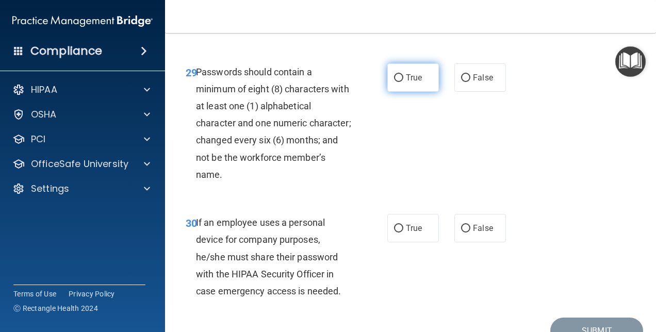
click at [395, 92] on label "True" at bounding box center [413, 77] width 52 height 28
drag, startPoint x: 395, startPoint y: 176, endPoint x: 397, endPoint y: 183, distance: 6.9
click at [397, 82] on input "True" at bounding box center [398, 78] width 9 height 8
radio input "true"
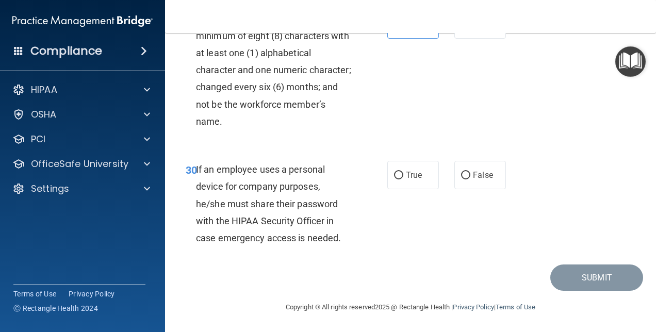
scroll to position [3404, 0]
click at [461, 174] on input "False" at bounding box center [465, 176] width 9 height 8
radio input "true"
click at [593, 274] on button "Submit" at bounding box center [596, 278] width 93 height 26
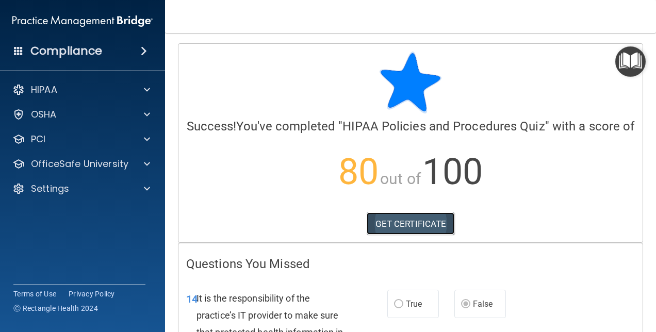
click at [412, 235] on link "GET CERTIFICATE" at bounding box center [411, 224] width 88 height 23
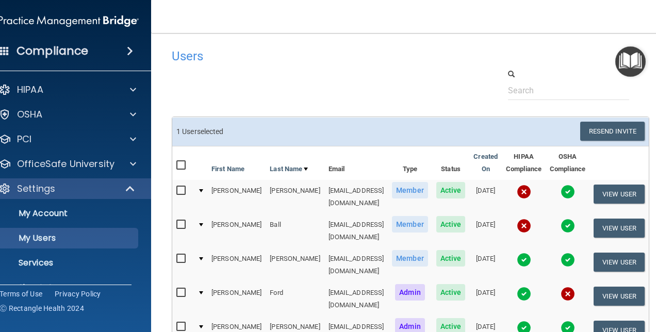
select select "20"
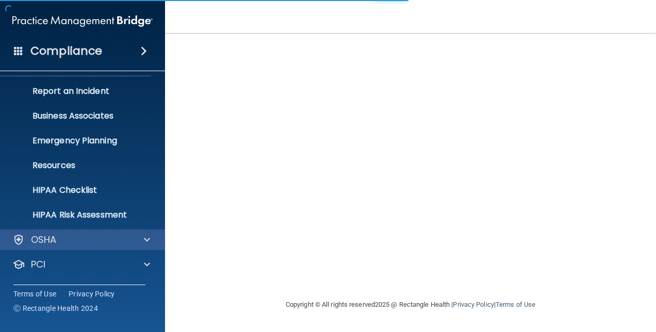
scroll to position [96, 0]
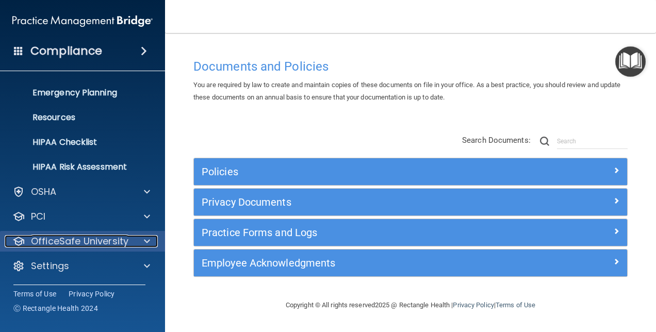
click at [148, 240] on span at bounding box center [147, 241] width 6 height 12
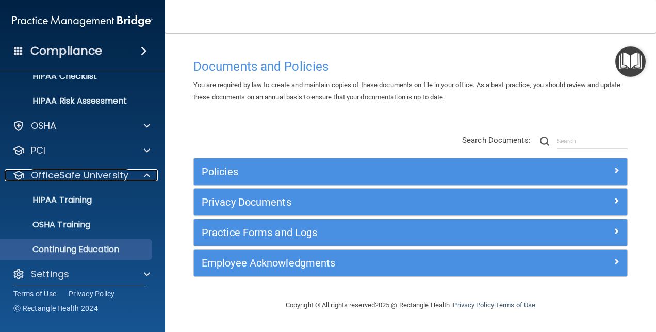
scroll to position [170, 0]
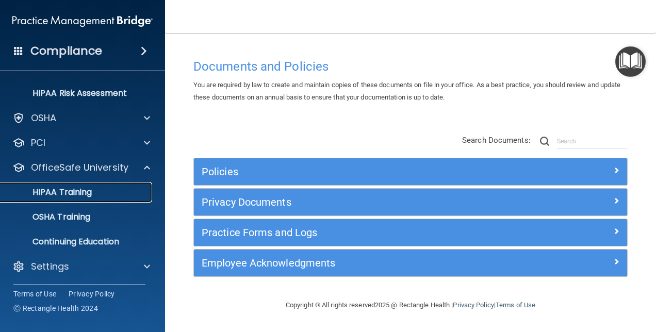
click at [87, 194] on p "HIPAA Training" at bounding box center [49, 192] width 85 height 10
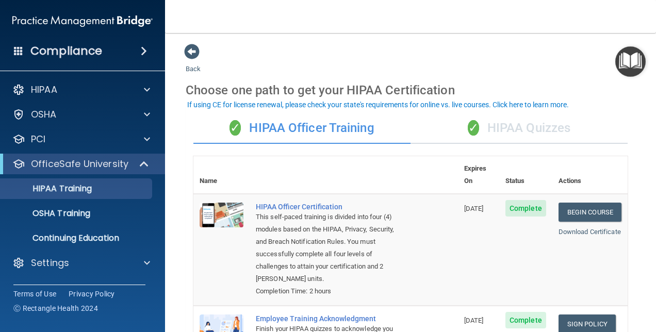
click at [537, 127] on div "✓ HIPAA Quizzes" at bounding box center [519, 128] width 217 height 31
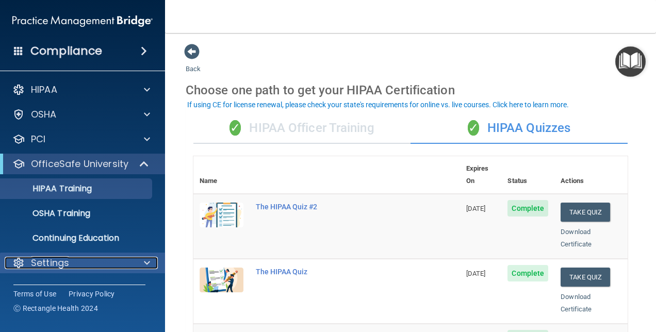
click at [57, 261] on p "Settings" at bounding box center [50, 263] width 38 height 12
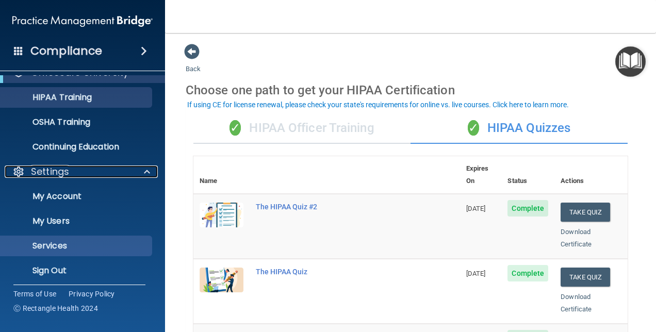
scroll to position [96, 0]
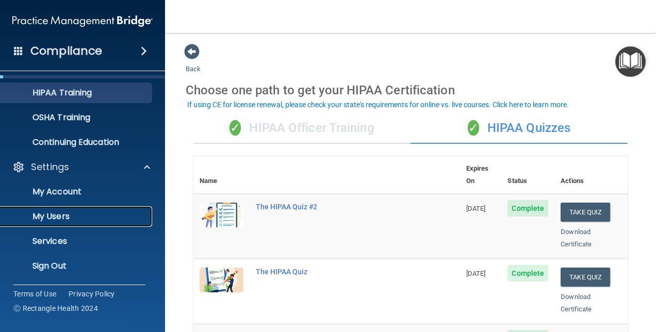
click at [58, 215] on p "My Users" at bounding box center [77, 216] width 141 height 10
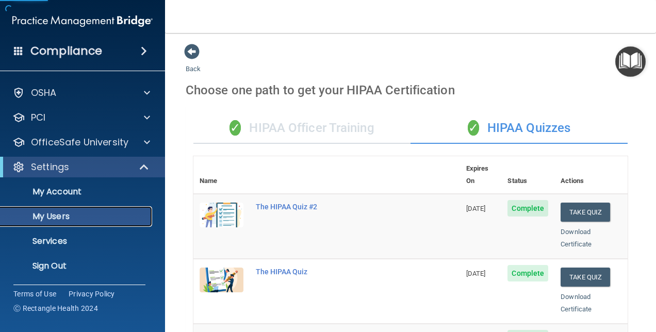
scroll to position [22, 0]
select select "20"
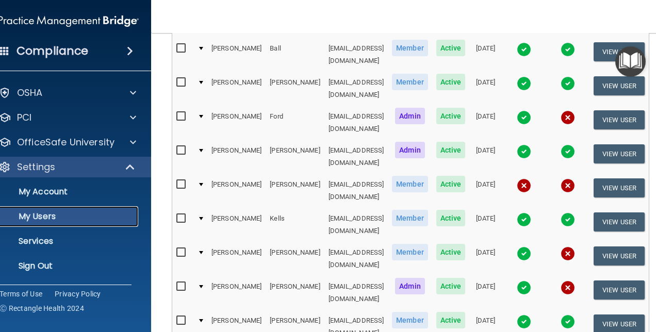
scroll to position [155, 0]
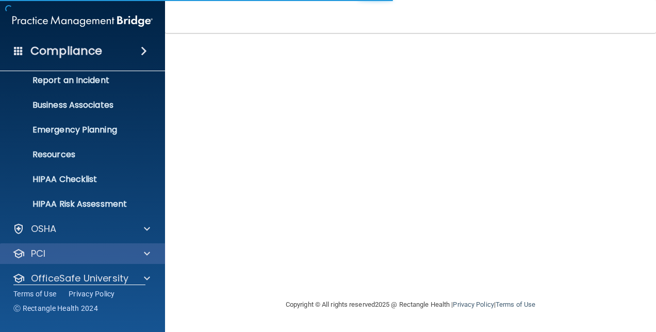
scroll to position [96, 0]
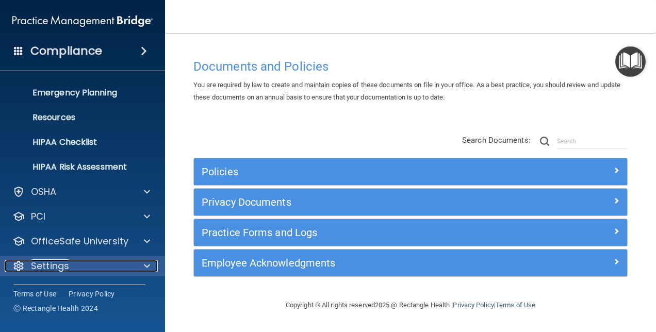
click at [144, 264] on span at bounding box center [147, 266] width 6 height 12
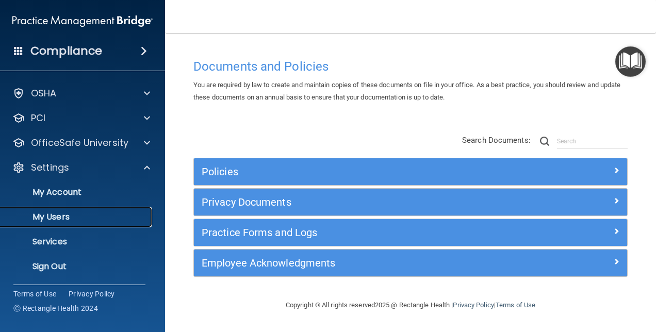
click at [71, 217] on p "My Users" at bounding box center [77, 217] width 141 height 10
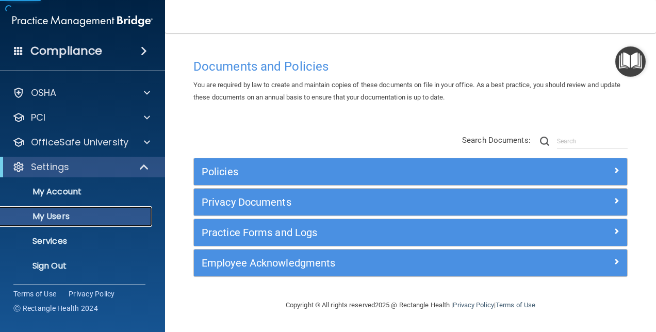
scroll to position [22, 0]
select select "20"
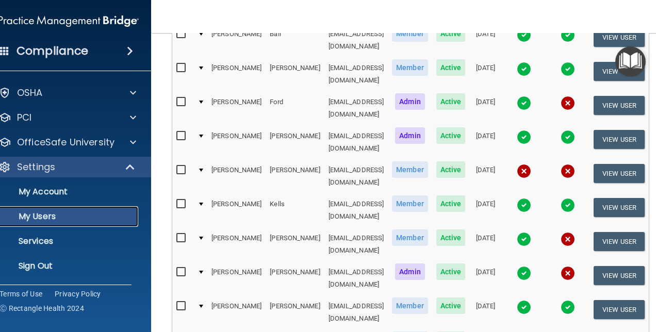
scroll to position [206, 0]
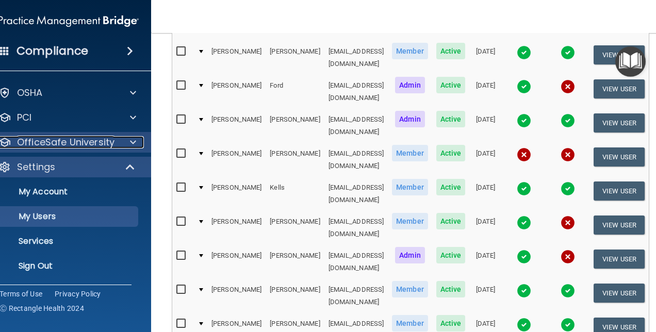
click at [130, 142] on span at bounding box center [133, 142] width 6 height 12
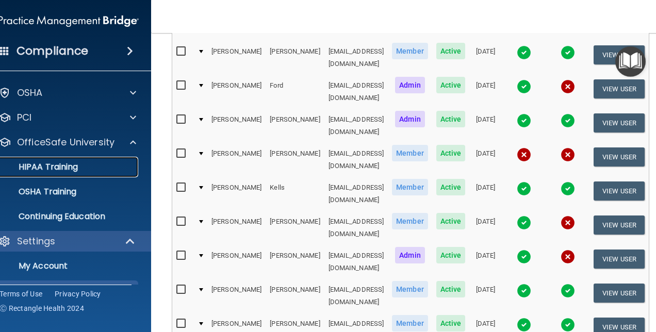
click at [45, 164] on p "HIPAA Training" at bounding box center [35, 167] width 85 height 10
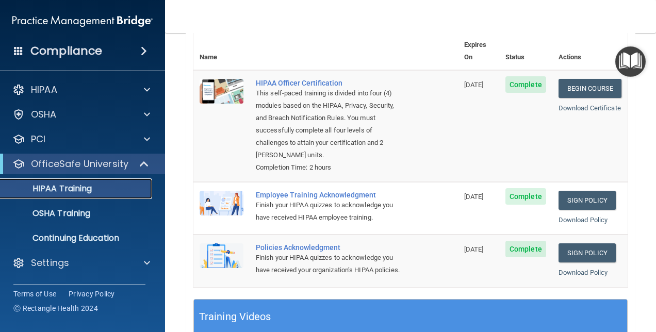
scroll to position [52, 0]
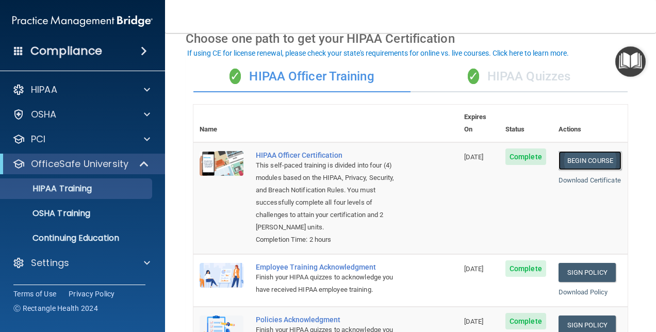
click at [575, 151] on link "Begin Course" at bounding box center [590, 160] width 63 height 19
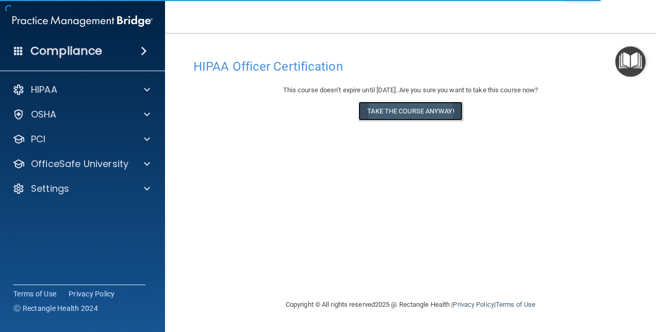
click at [403, 110] on button "Take the course anyway!" at bounding box center [410, 111] width 104 height 19
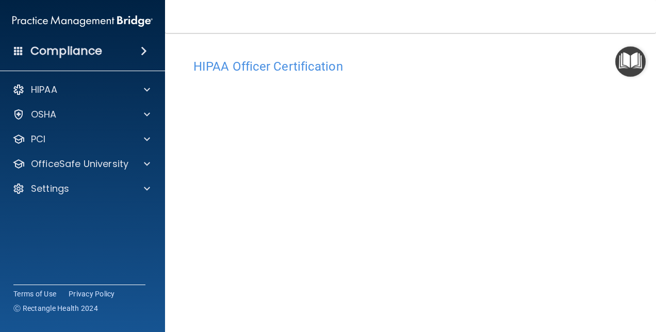
scroll to position [47, 0]
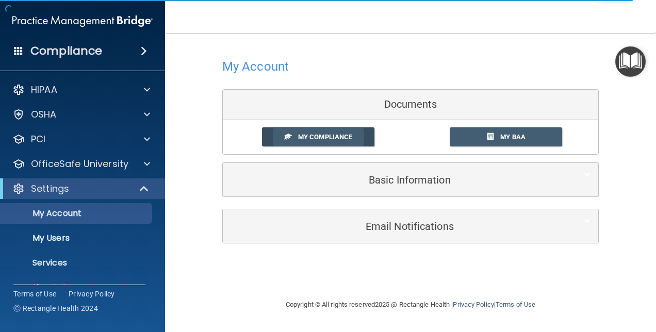
click at [336, 135] on span "My Compliance" at bounding box center [325, 137] width 54 height 8
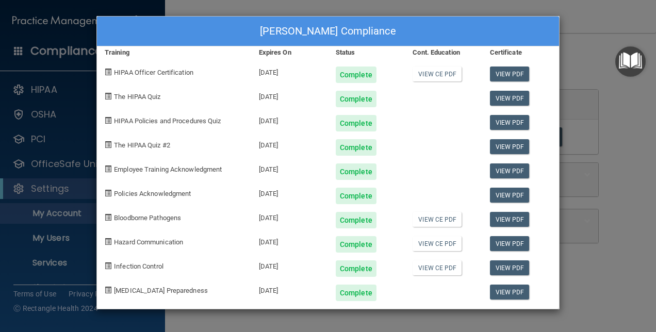
click at [596, 19] on div "[PERSON_NAME] Compliance Training Expires On Status Cont. Education Certificate…" at bounding box center [328, 166] width 656 height 332
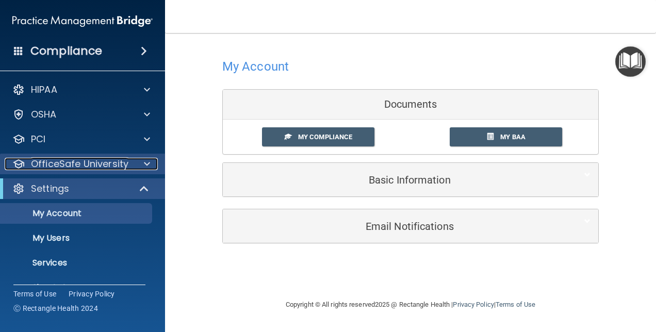
click at [69, 165] on p "OfficeSafe University" at bounding box center [79, 164] width 97 height 12
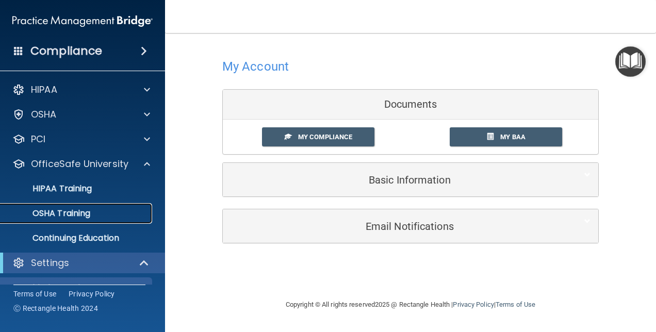
click at [68, 211] on p "OSHA Training" at bounding box center [49, 213] width 84 height 10
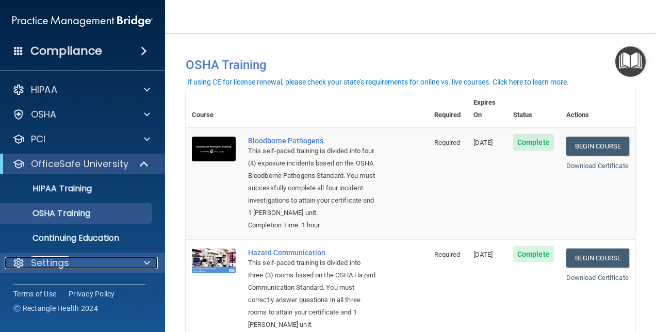
click at [54, 265] on p "Settings" at bounding box center [50, 263] width 38 height 12
click at [146, 263] on span at bounding box center [147, 263] width 6 height 12
click at [146, 260] on span at bounding box center [147, 263] width 6 height 12
click at [72, 265] on div "Settings" at bounding box center [69, 263] width 128 height 12
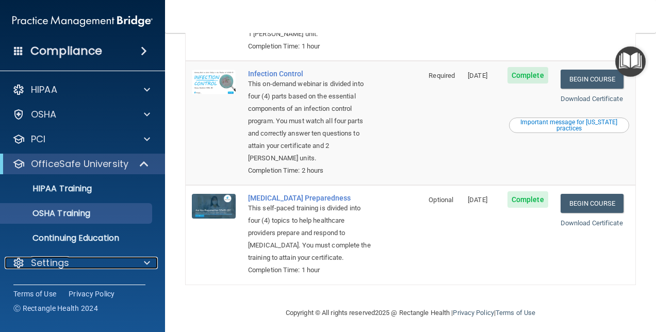
scroll to position [322, 0]
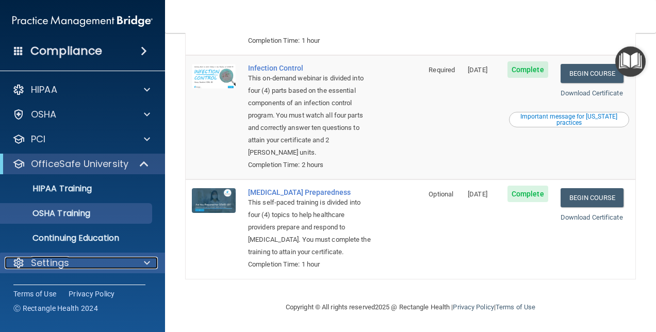
click at [74, 264] on div "Settings" at bounding box center [69, 263] width 128 height 12
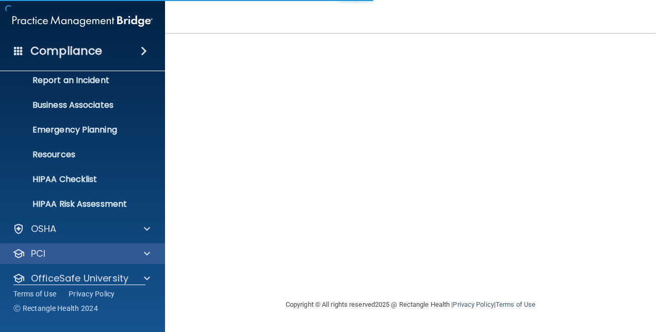
scroll to position [96, 0]
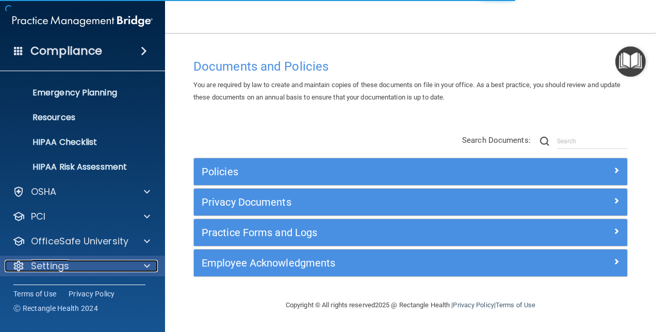
click at [149, 266] on span at bounding box center [147, 266] width 6 height 12
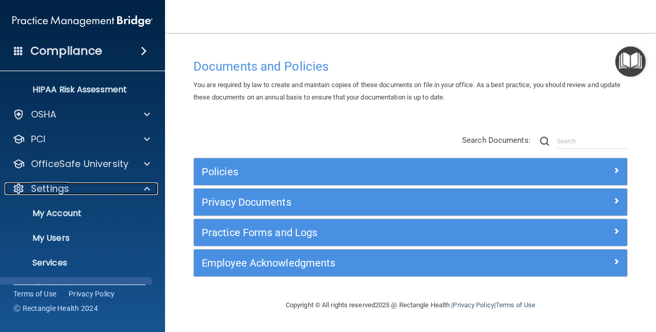
scroll to position [194, 0]
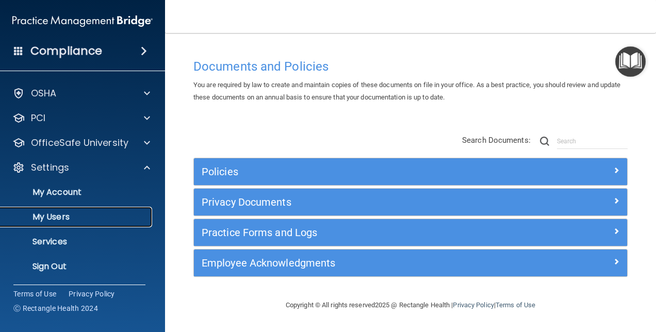
click at [65, 215] on p "My Users" at bounding box center [77, 217] width 141 height 10
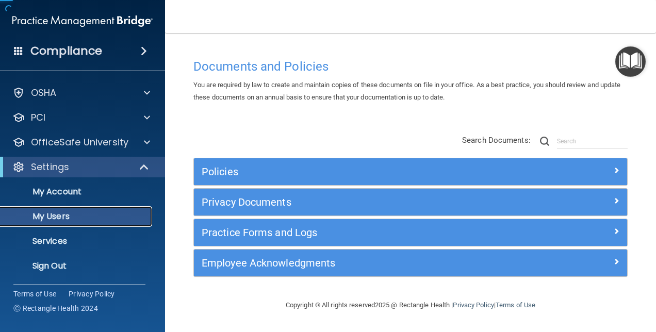
scroll to position [22, 0]
select select "20"
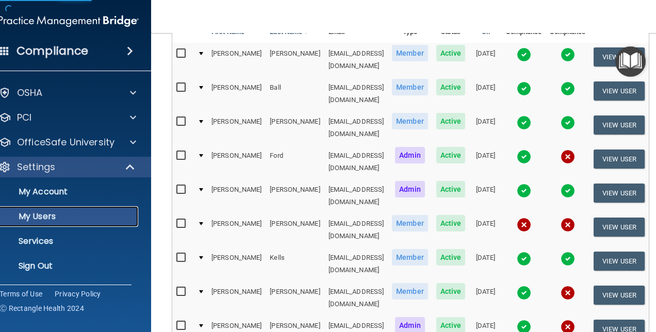
scroll to position [155, 0]
